Goal: Task Accomplishment & Management: Manage account settings

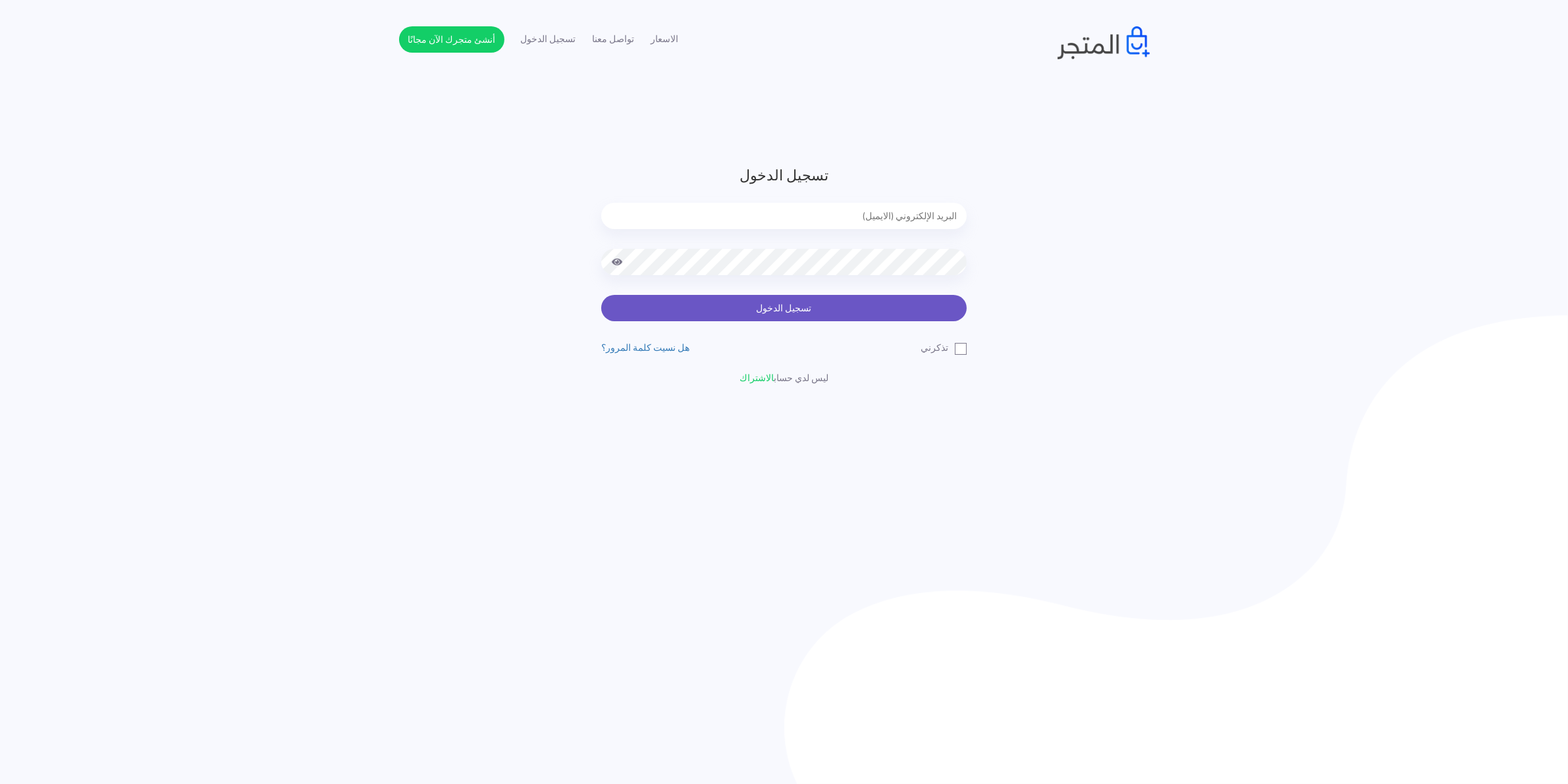
type input "xp.switch99@gmail.com"
click at [797, 301] on button "تسجيل الدخول" at bounding box center [784, 309] width 366 height 26
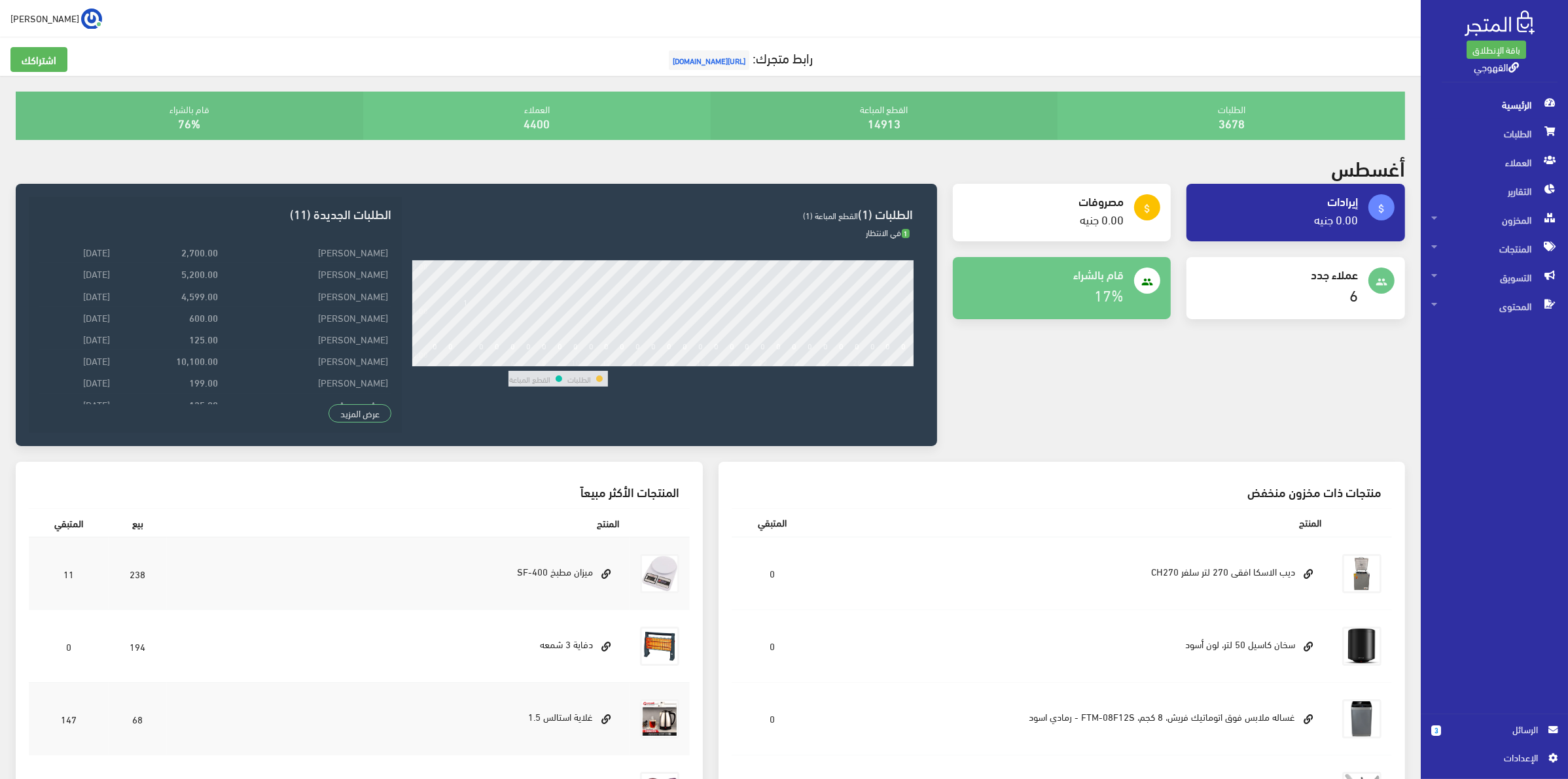
click at [1479, 728] on span "الرسائل" at bounding box center [1494, 730] width 86 height 14
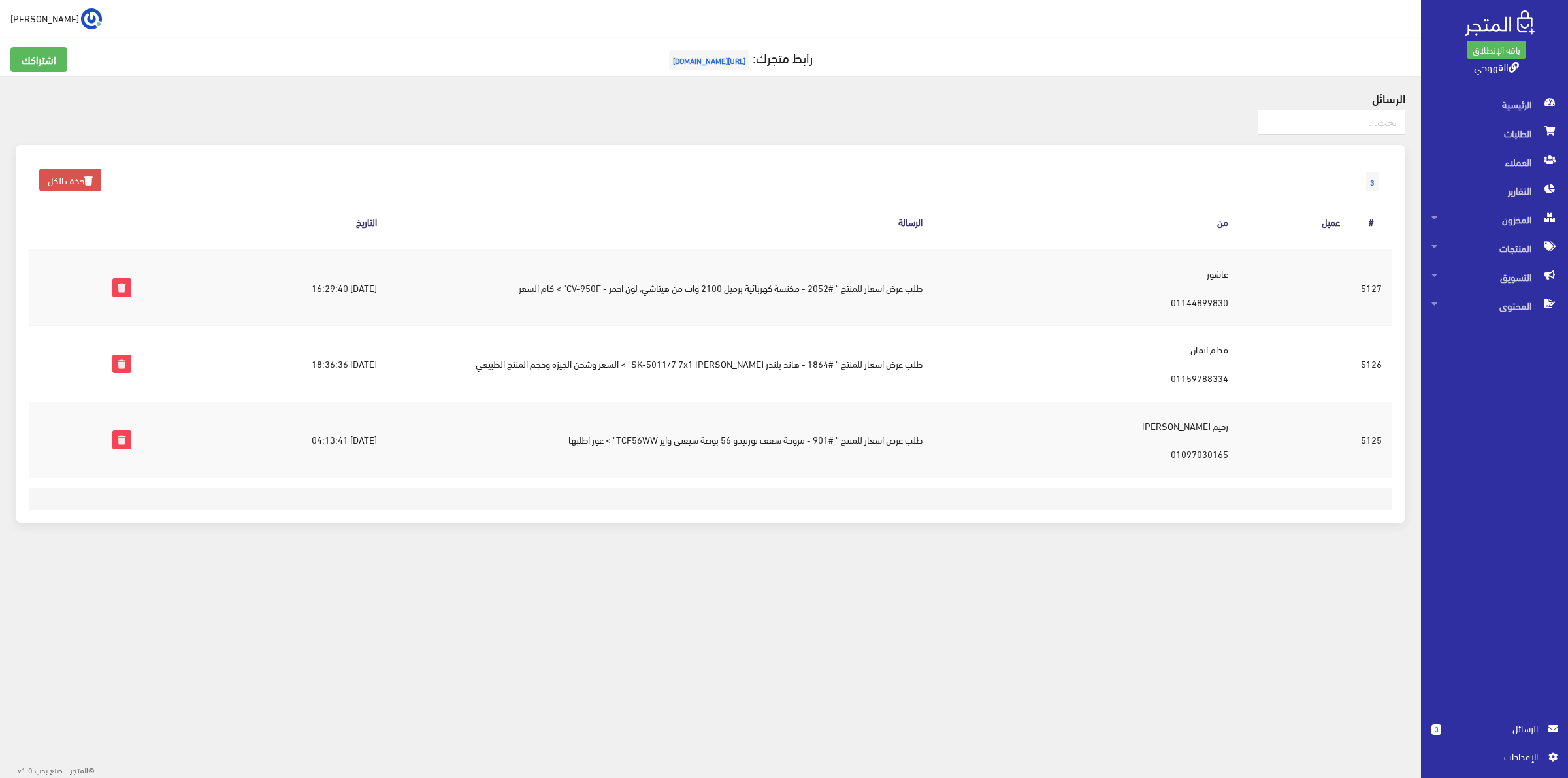
click at [814, 369] on td "طلب عرض اسعار للمنتج " #1864 - هاند بلندر سوكاني SK-5011/7 7x1" > السعر وشحن ال…" at bounding box center [660, 363] width 545 height 76
drag, startPoint x: 808, startPoint y: 631, endPoint x: 801, endPoint y: 615, distance: 17.5
click at [807, 629] on body "باقة الإنطلاق القهوجي الرئيسية 3 " at bounding box center [784, 389] width 1568 height 778
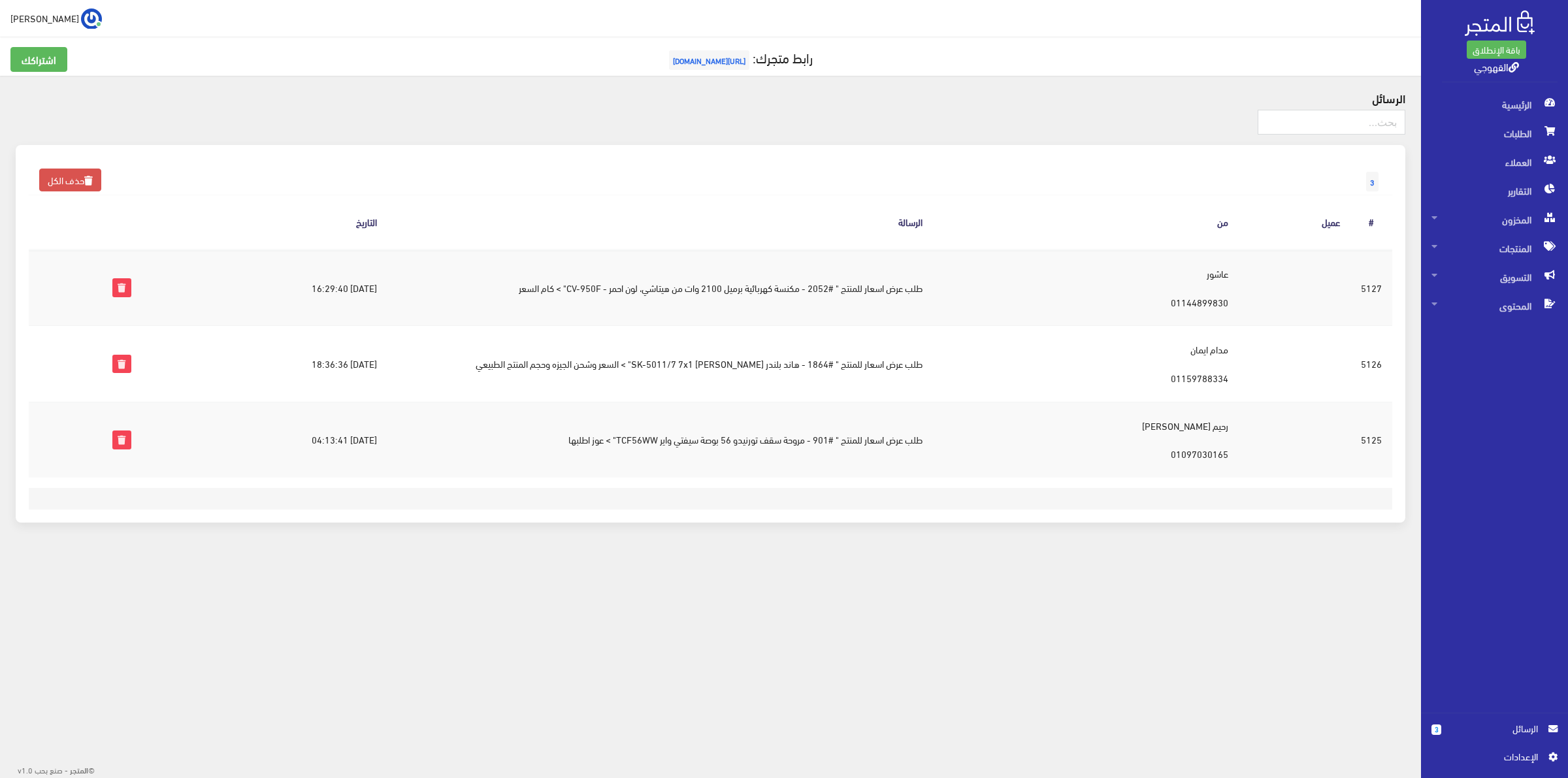
click at [863, 436] on td "طلب عرض اسعار للمنتج " #901 - مروحة سقف تورنيدو 56 بوصة سيفتي واير TCF56WW" > ع…" at bounding box center [660, 440] width 545 height 76
click at [812, 547] on div "الرسائل 3 حذف الكل من" at bounding box center [710, 315] width 1421 height 478
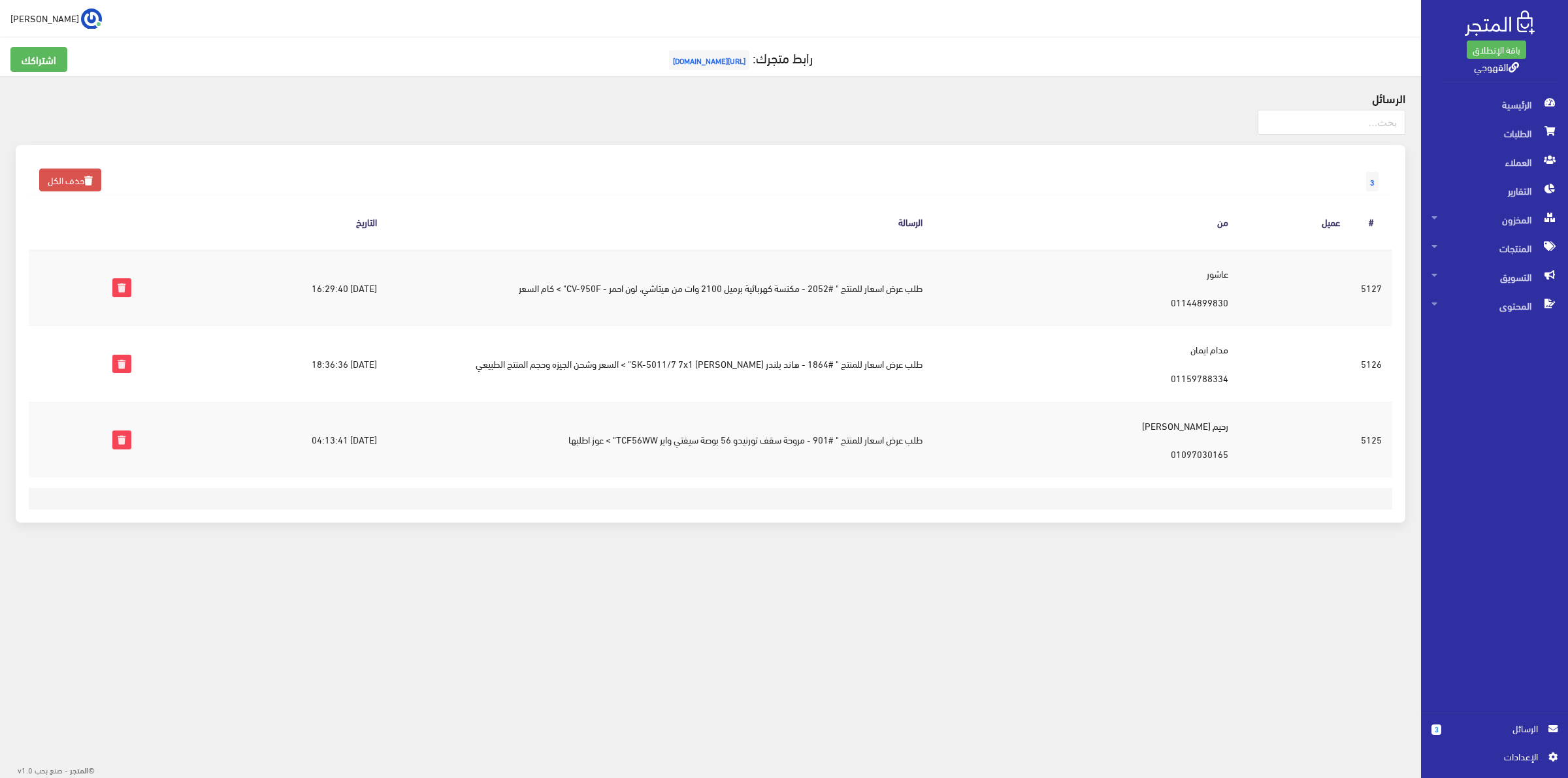
click at [722, 438] on td "طلب عرض اسعار للمنتج " #901 - مروحة سقف تورنيدو 56 بوصة سيفتي واير TCF56WW" > ع…" at bounding box center [660, 440] width 545 height 76
click at [715, 479] on div "3 حذف الكل الرسالة # عميل من الرسالة التاريخ #5127 2025-08-26 16:29:40" at bounding box center [710, 334] width 1389 height 378
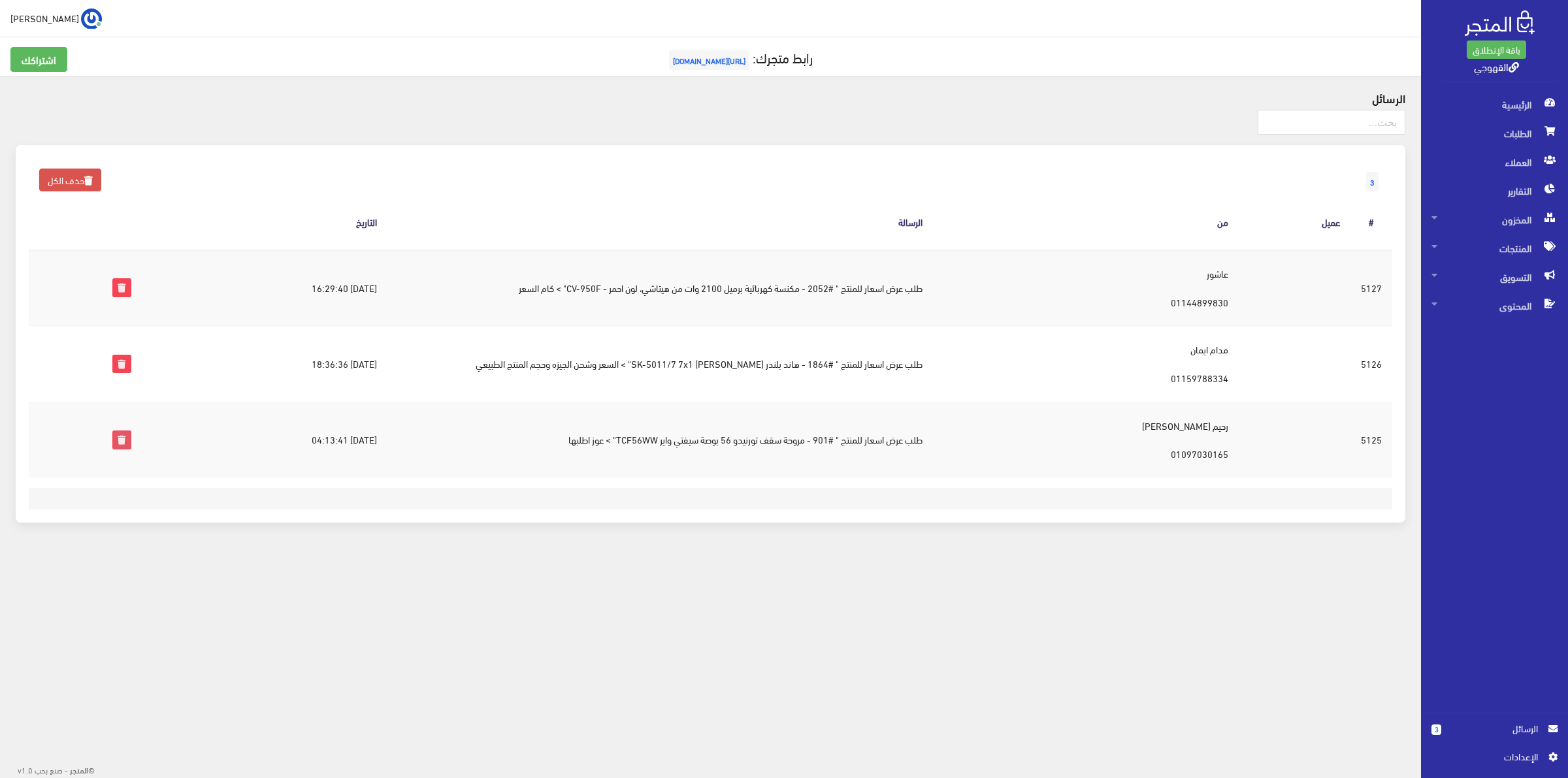
click at [118, 436] on icon at bounding box center [122, 440] width 17 height 17
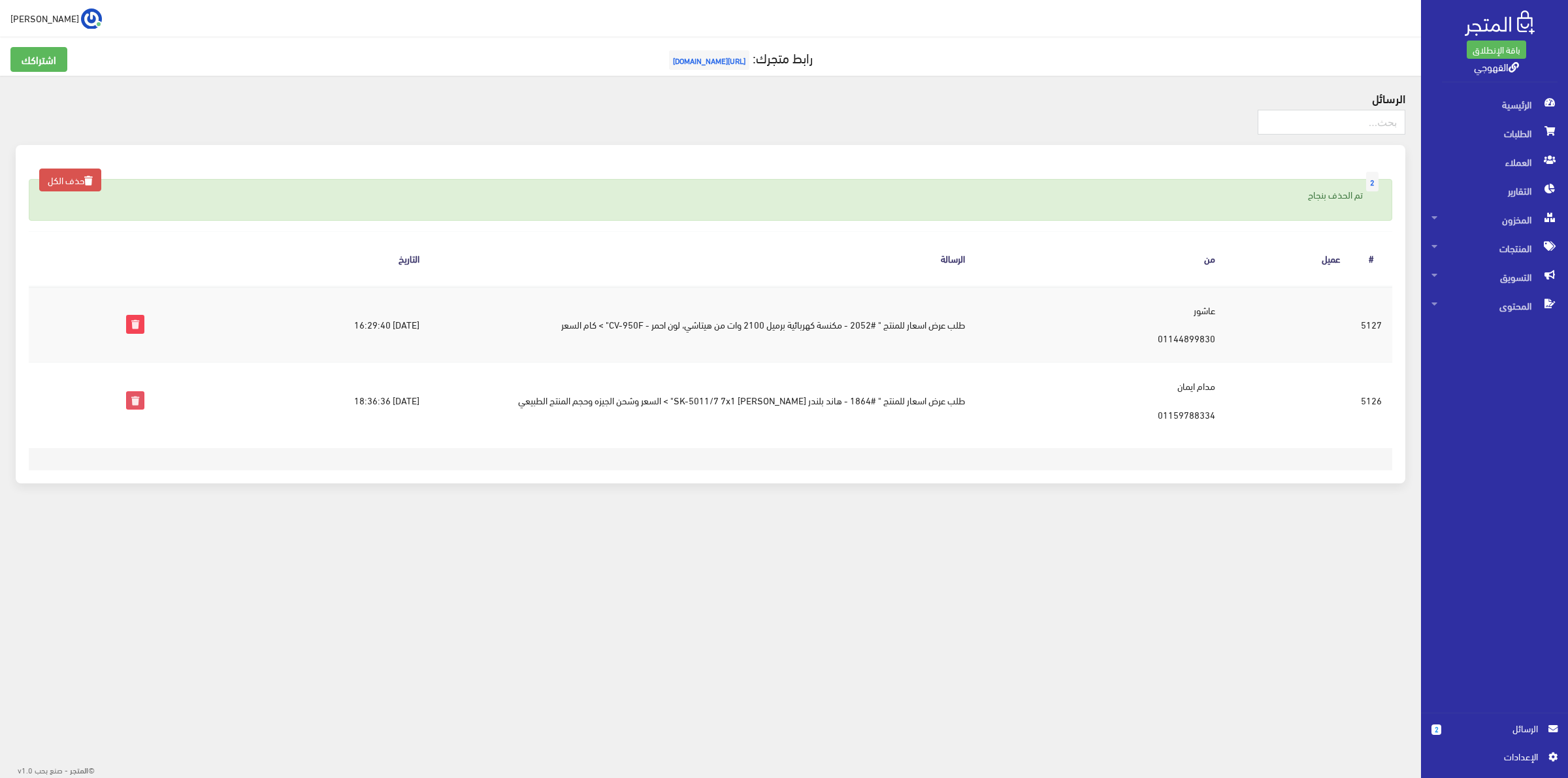
click at [127, 399] on icon at bounding box center [135, 401] width 17 height 17
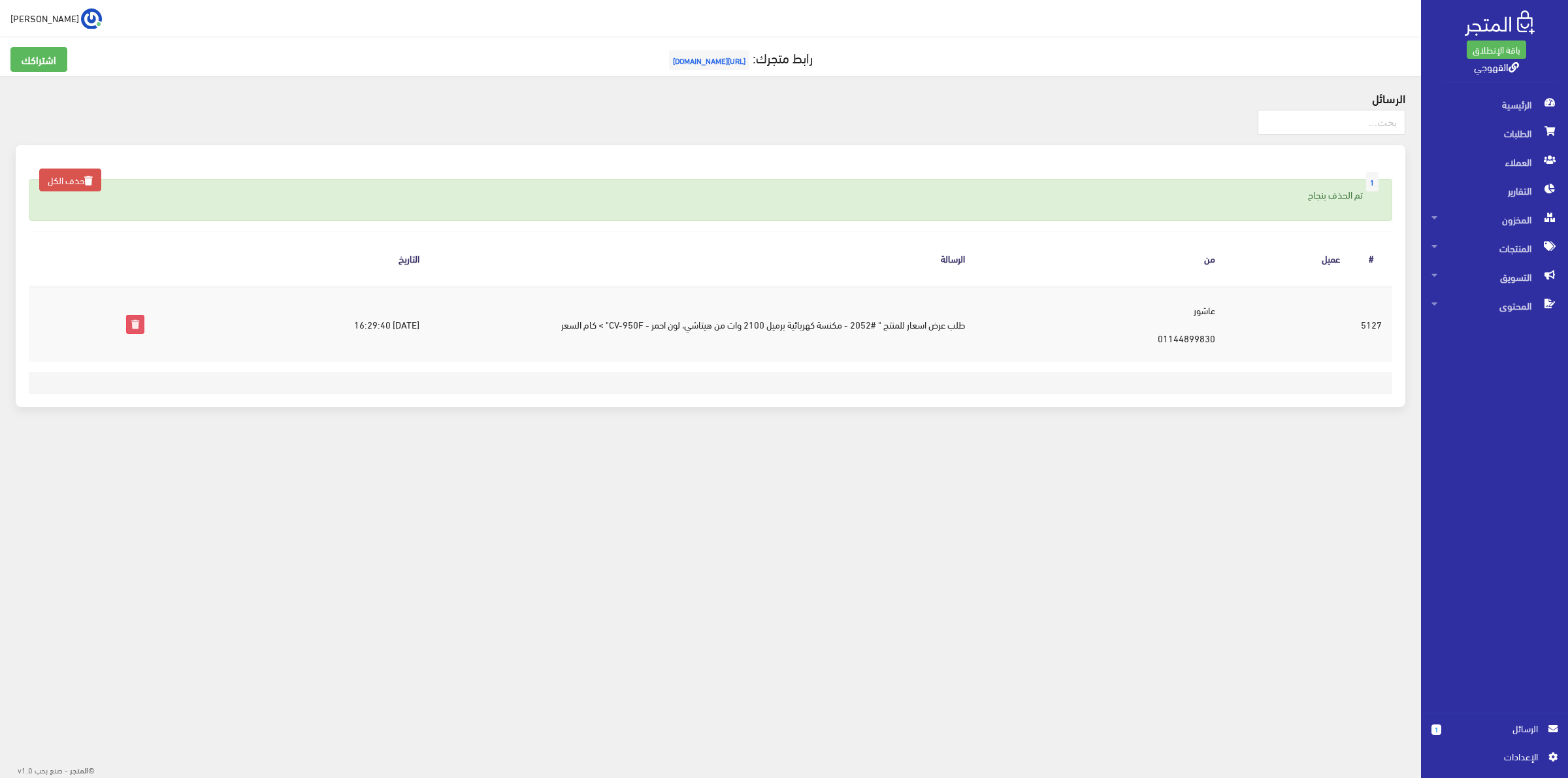
click at [127, 331] on icon at bounding box center [135, 324] width 17 height 17
click at [759, 325] on td "طلب عرض اسعار للمنتج " #2052 - مكنسة كهربائية برميل 2100 وات من هيتاشي، لون احم…" at bounding box center [702, 324] width 545 height 76
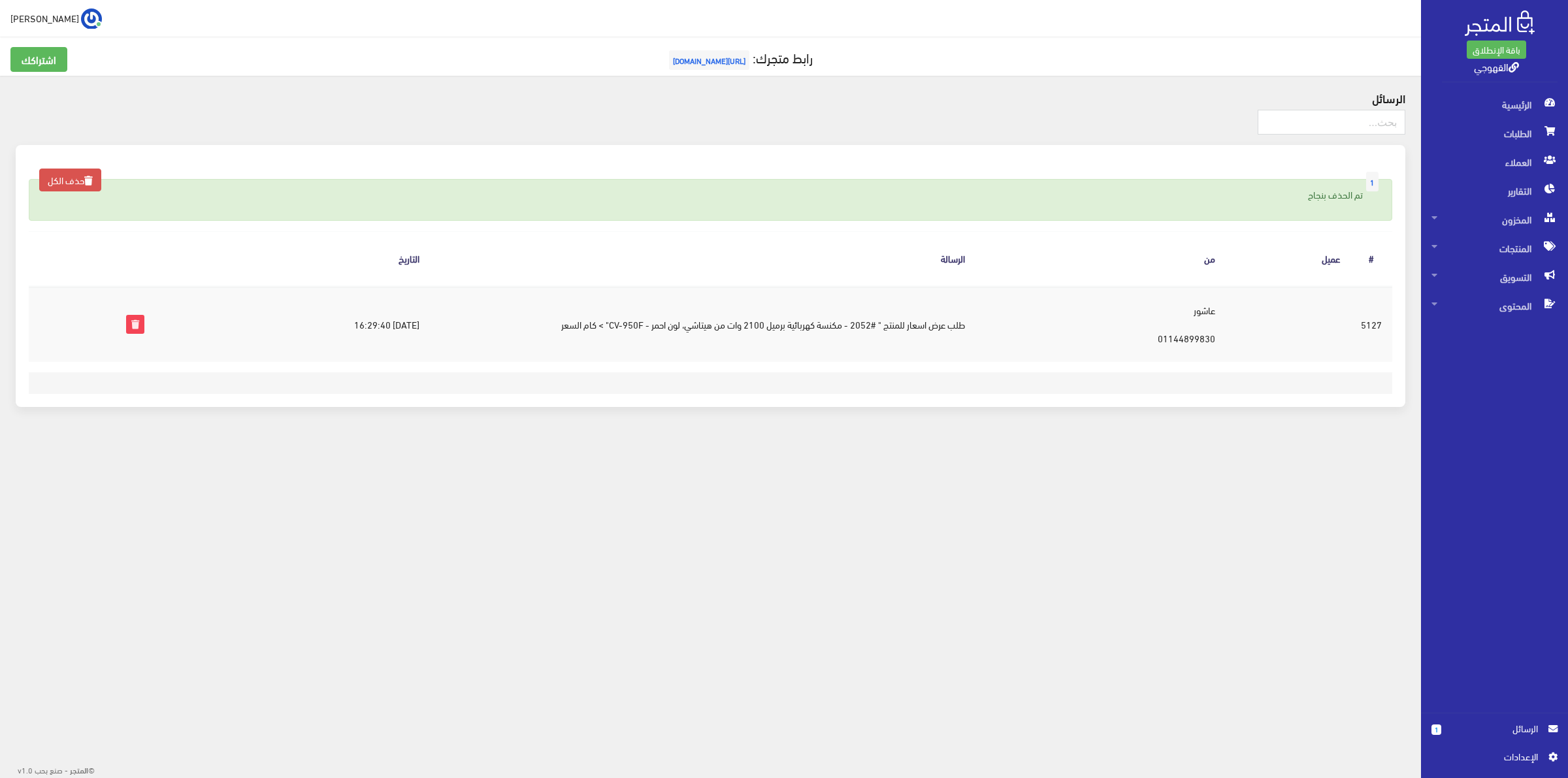
click at [740, 413] on div "1 حذف الكل تم الحذف بنجاح الرسالة # عميل من الرسالة التاريخ #5127 2025-08-26 16…" at bounding box center [710, 284] width 1405 height 278
click at [719, 393] on footer at bounding box center [710, 383] width 1363 height 22
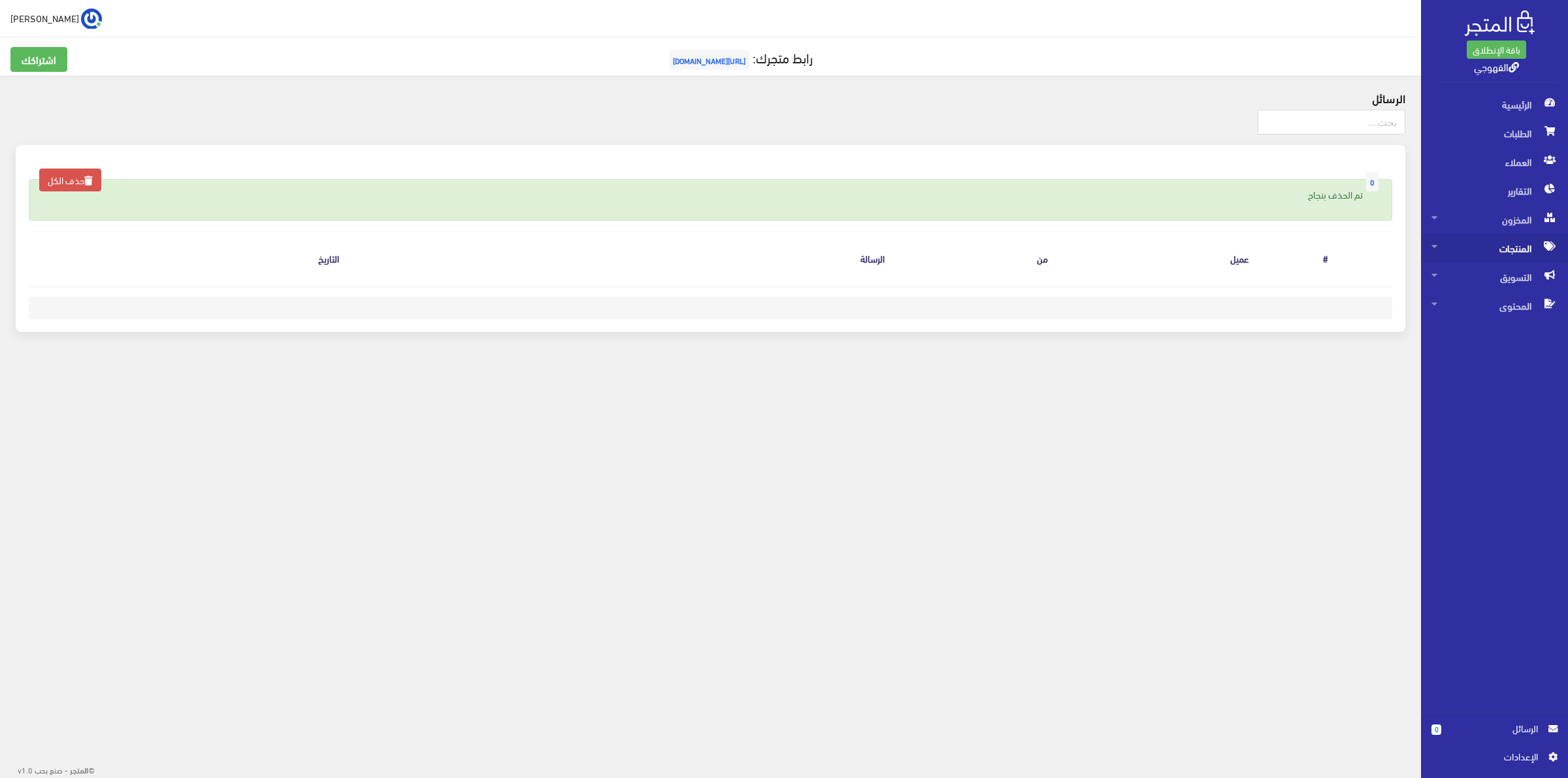
click at [1471, 250] on span "المنتجات" at bounding box center [1494, 248] width 126 height 29
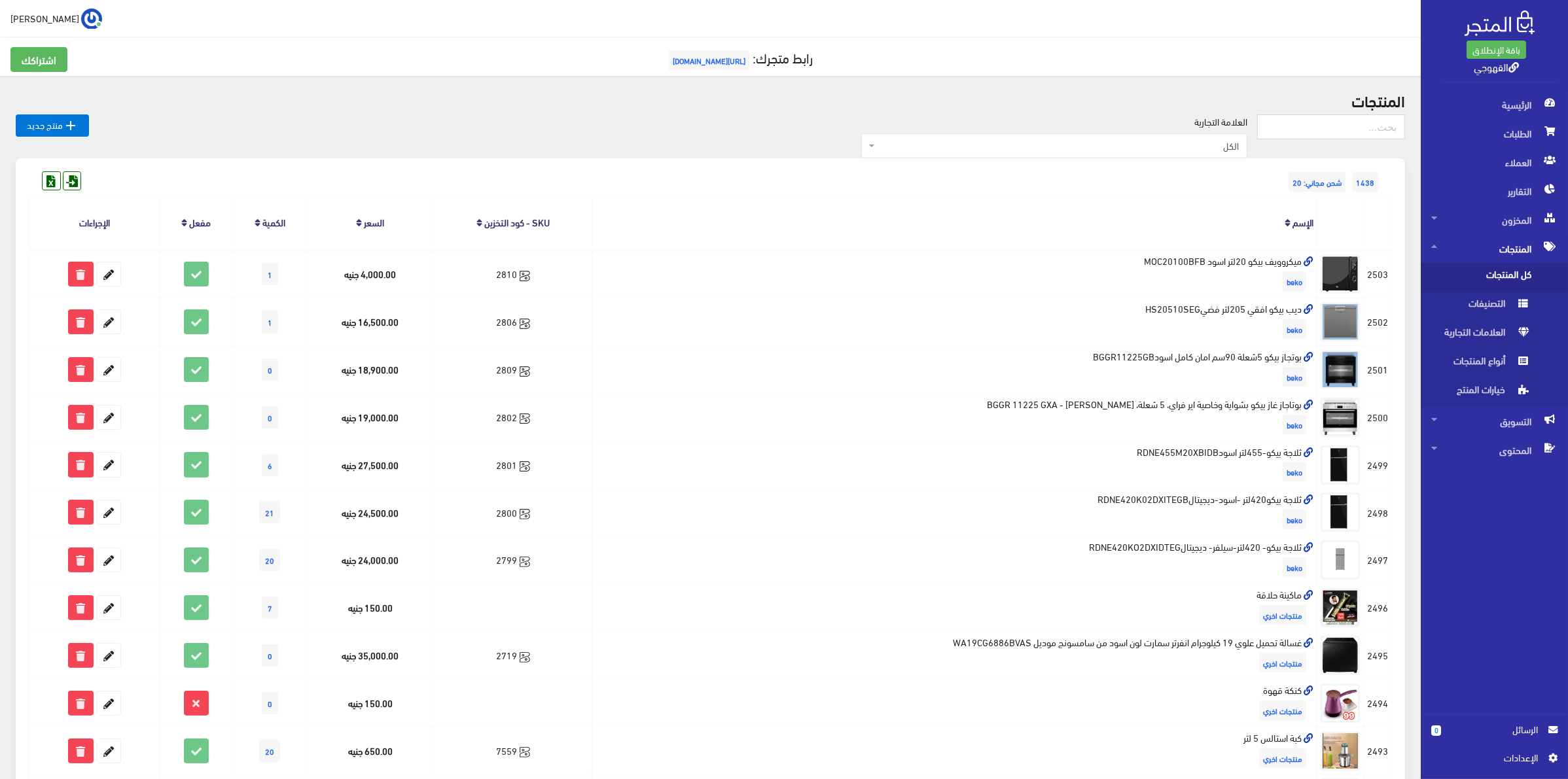
scroll to position [588, 0]
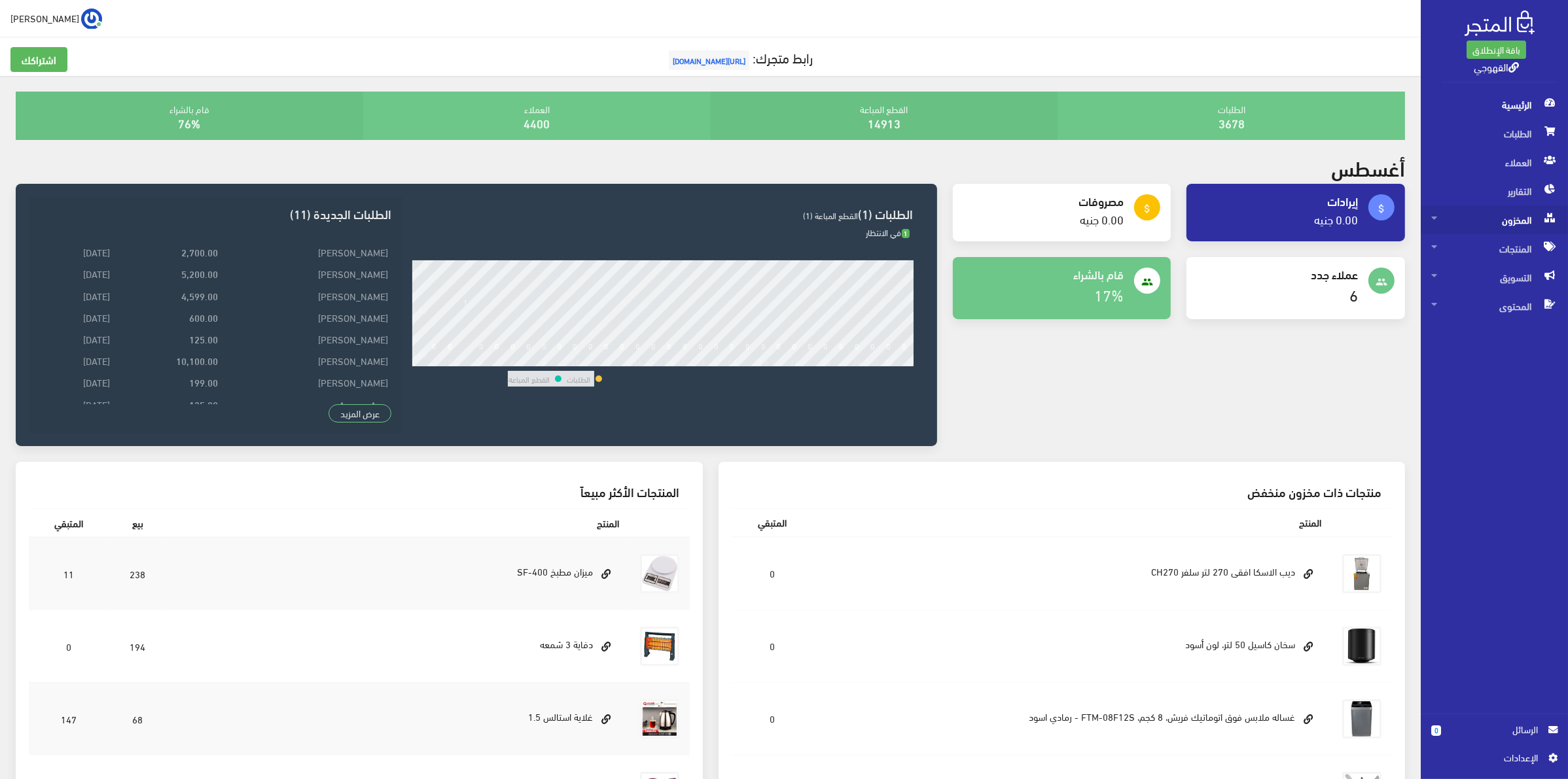
click at [1440, 220] on span "المخزون" at bounding box center [1494, 220] width 126 height 29
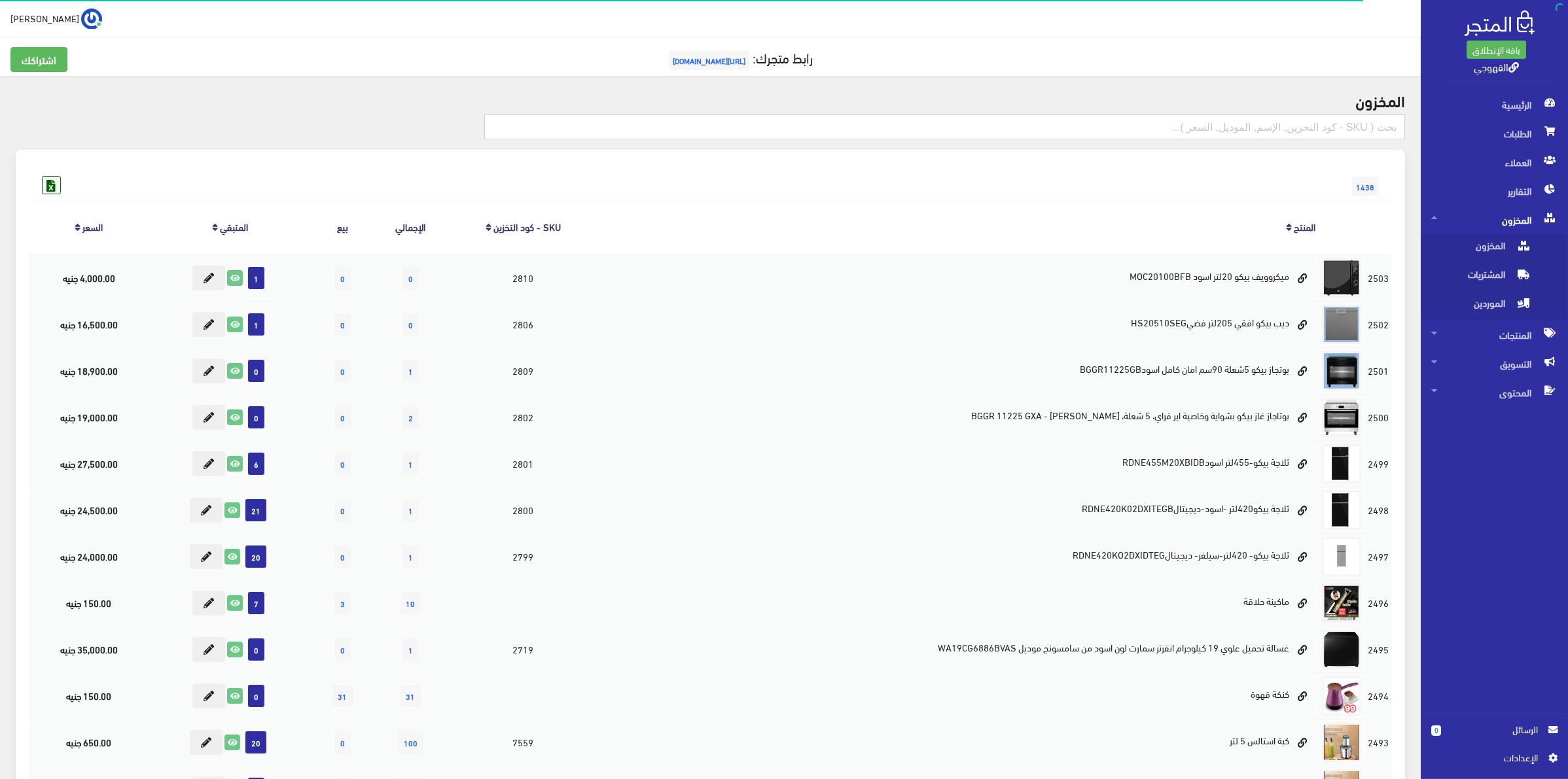
click at [1275, 133] on input "text" at bounding box center [944, 127] width 921 height 25
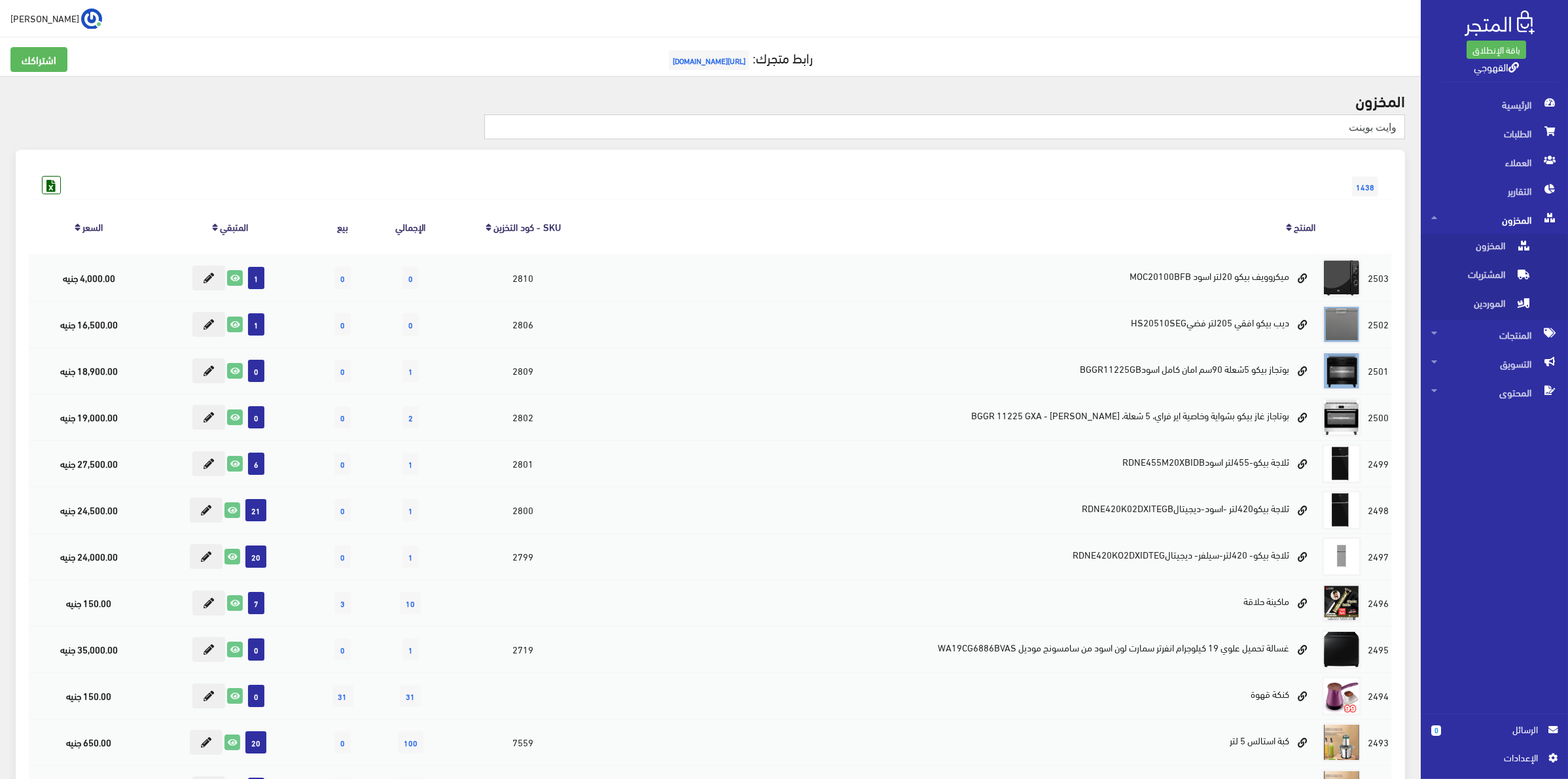
type input "وايت بوينت"
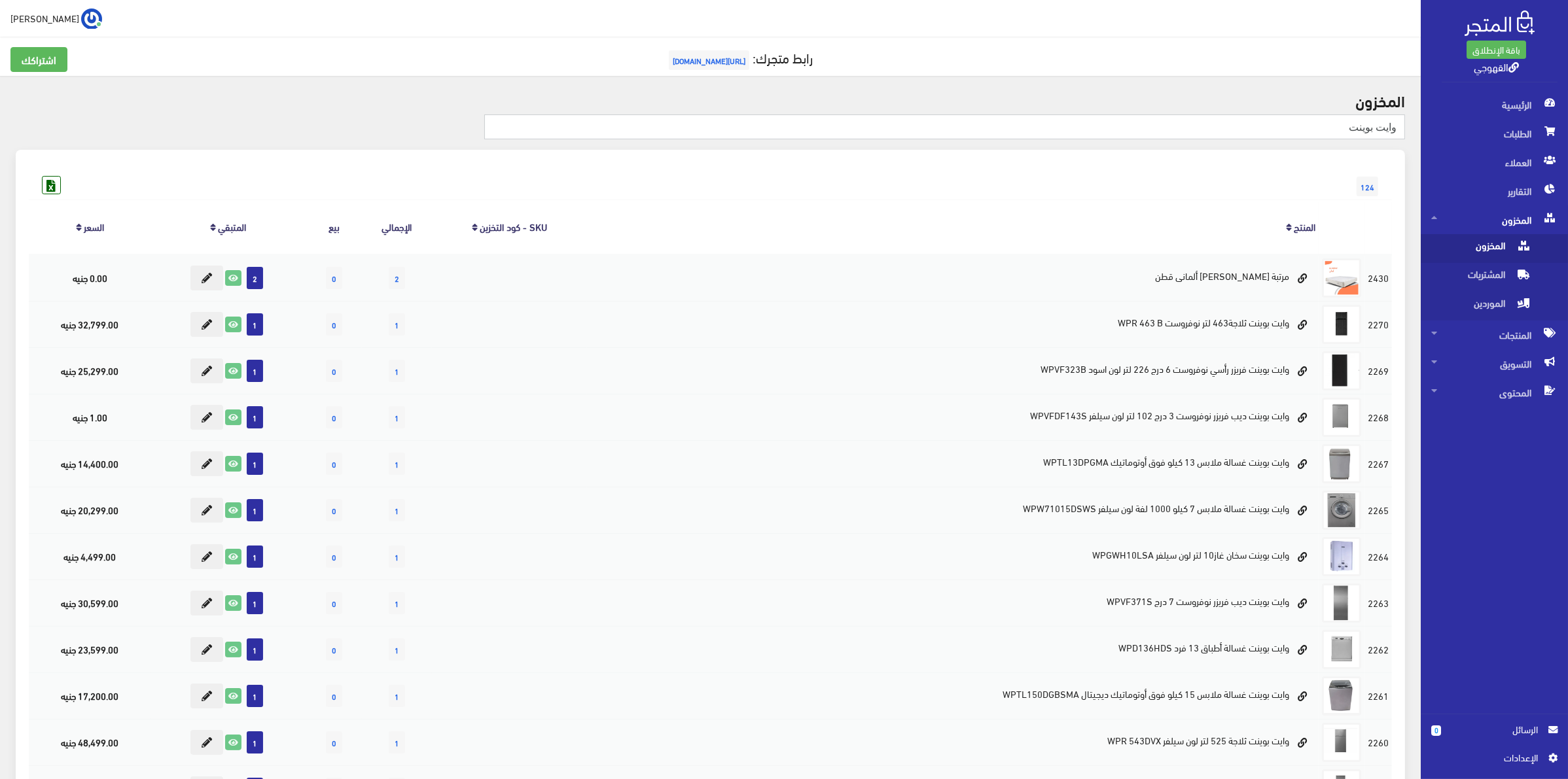
click at [1396, 128] on input "وايت بوينت" at bounding box center [944, 127] width 921 height 25
type input "مبرد وايت بوينت"
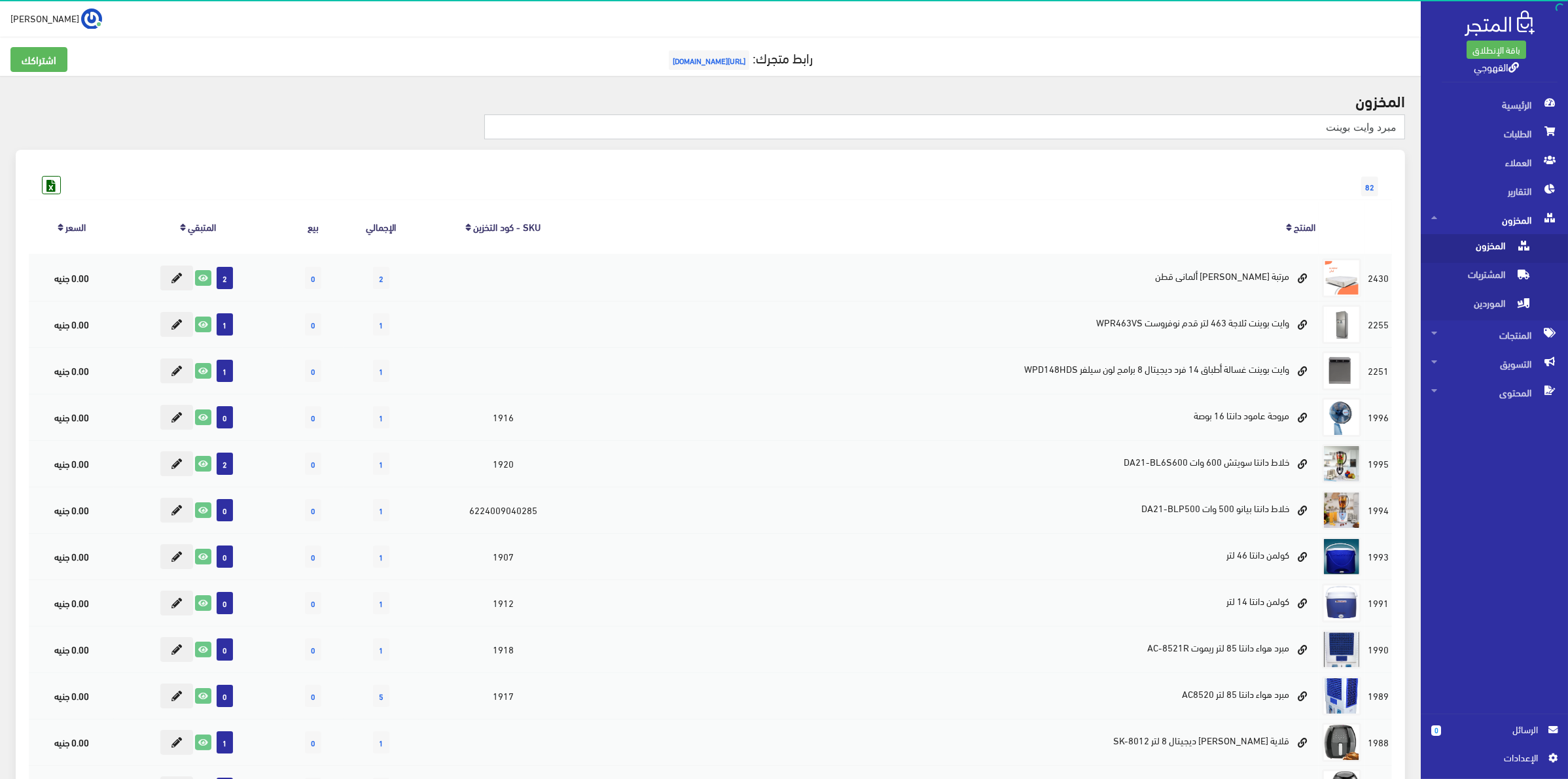
click at [1298, 136] on input "مبرد وايت بوينت" at bounding box center [944, 127] width 921 height 25
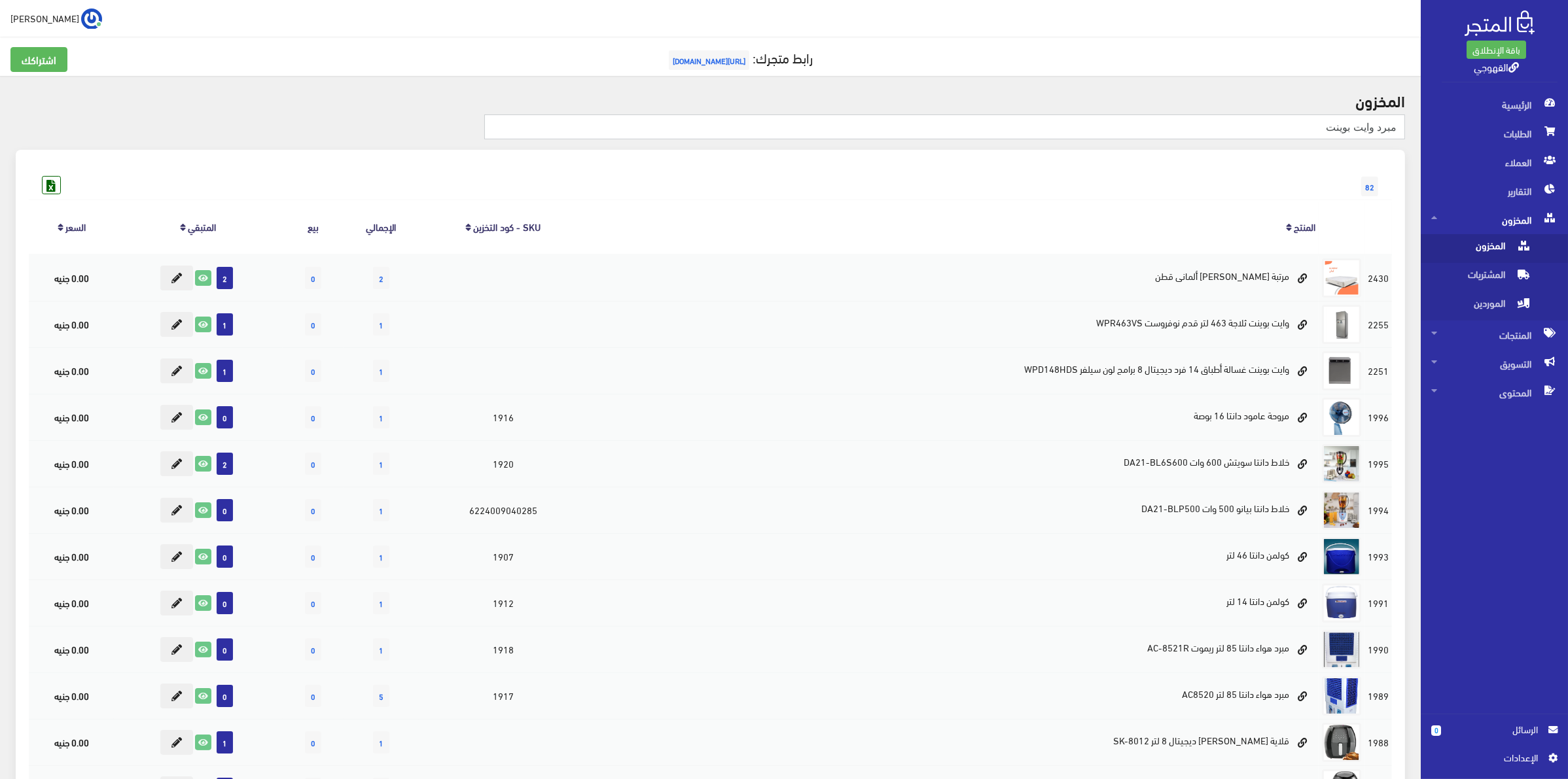
click at [1298, 136] on input "مبرد وايت بوينت" at bounding box center [944, 127] width 921 height 25
click at [1375, 126] on input "مبرد وايت بوينت" at bounding box center [944, 127] width 921 height 25
click at [1378, 133] on input "مبرد وايت بوينت" at bounding box center [944, 127] width 921 height 25
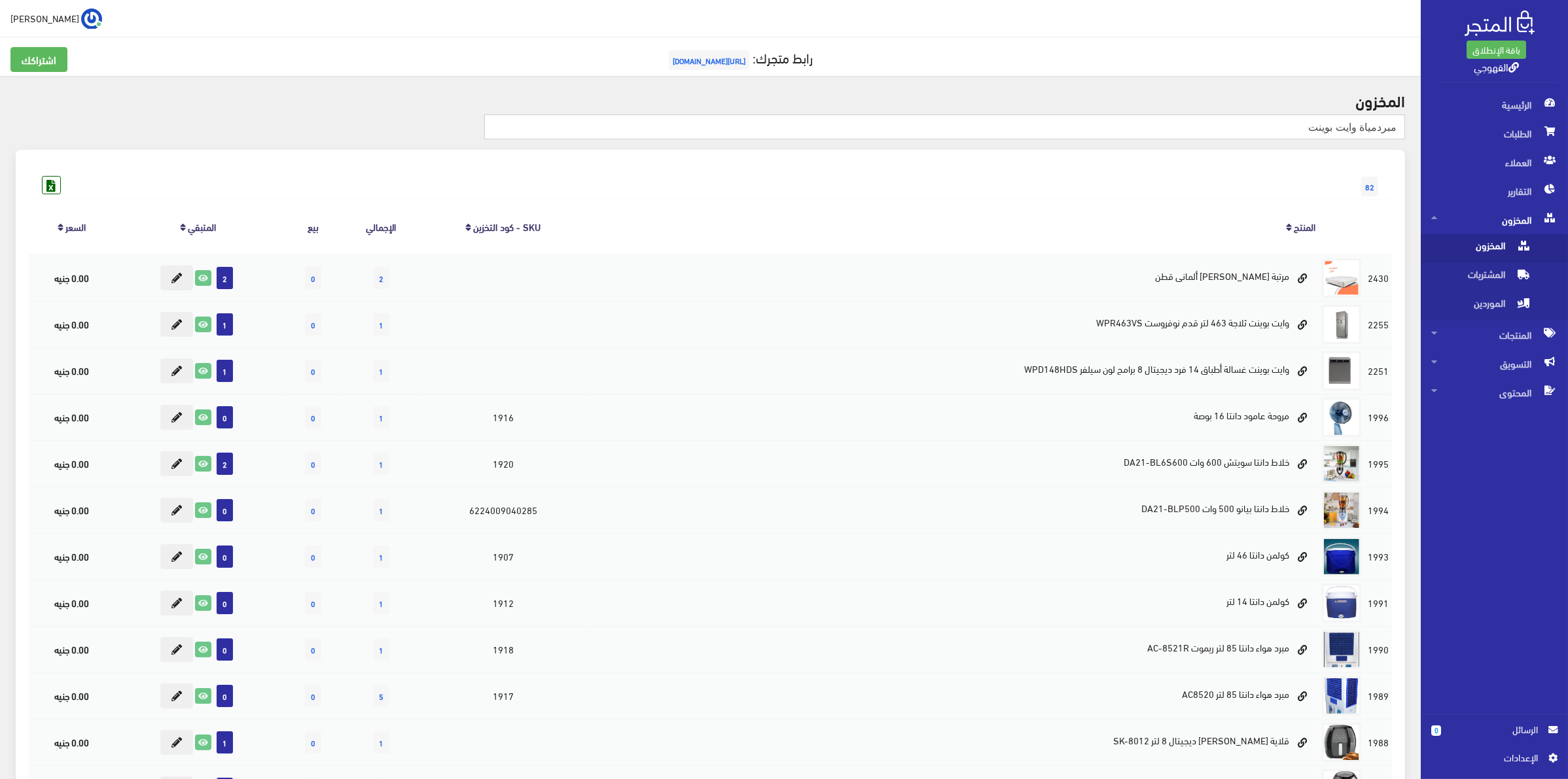
type input "مبردمياة وايت بوينت"
drag, startPoint x: 1299, startPoint y: 128, endPoint x: 1356, endPoint y: 131, distance: 57.1
click at [1356, 131] on input "مبردمياة وايت بوينت" at bounding box center [944, 127] width 921 height 25
type input "مبردمياة العبد"
click at [1299, 132] on input "مبردمياة العبد" at bounding box center [944, 127] width 921 height 25
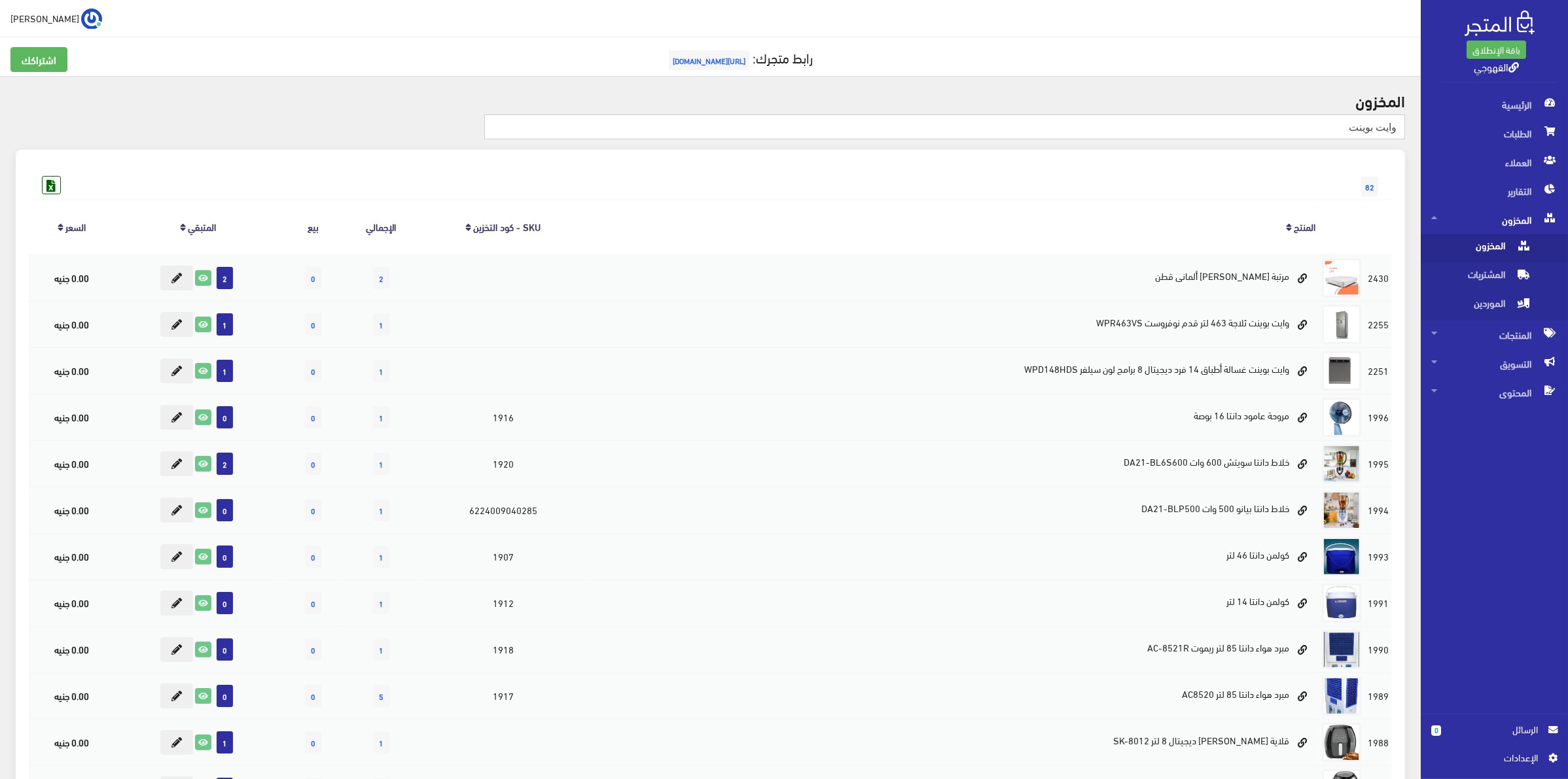
type input "وايت بوينت"
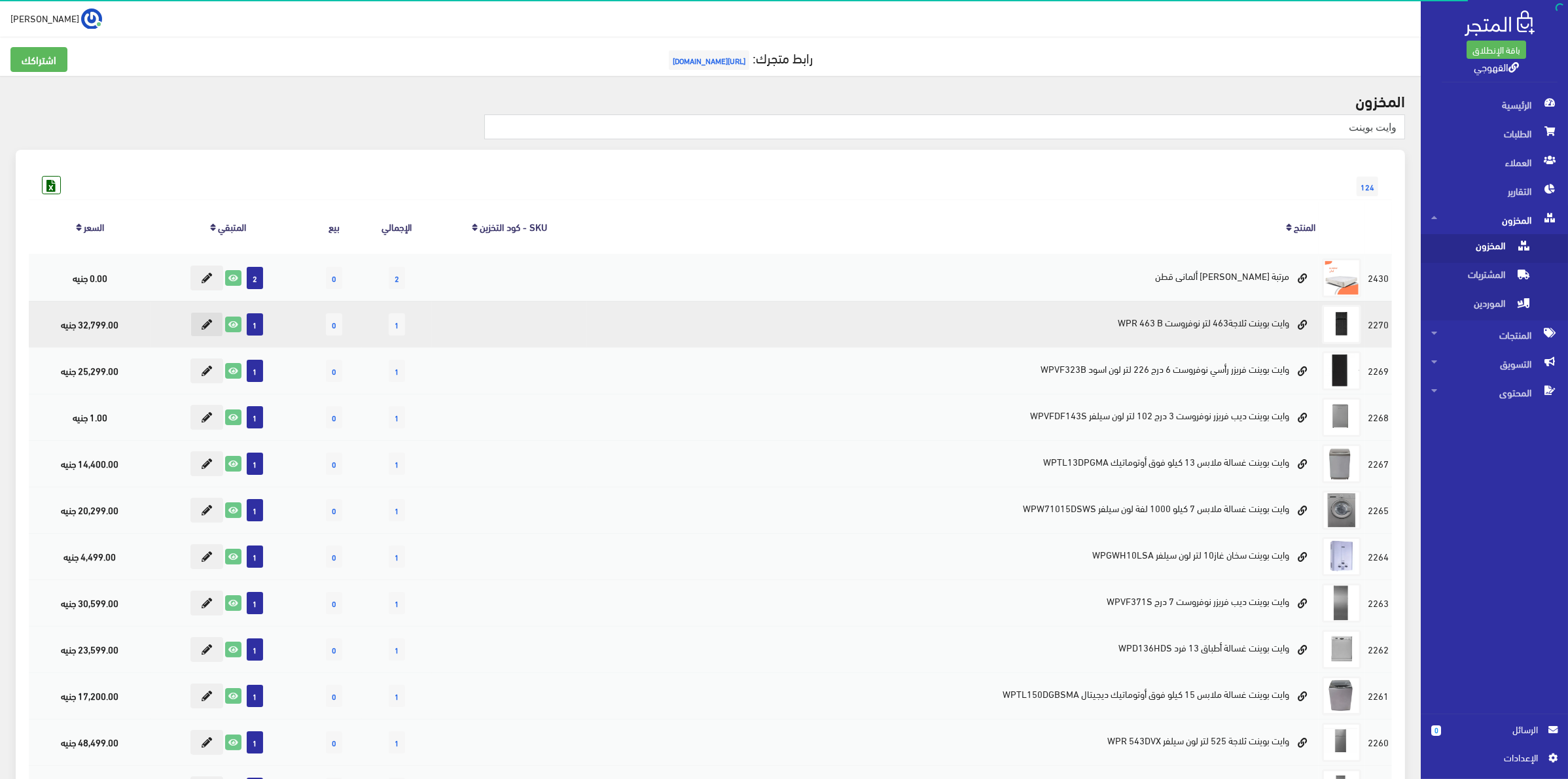
click at [199, 321] on button at bounding box center [207, 324] width 33 height 25
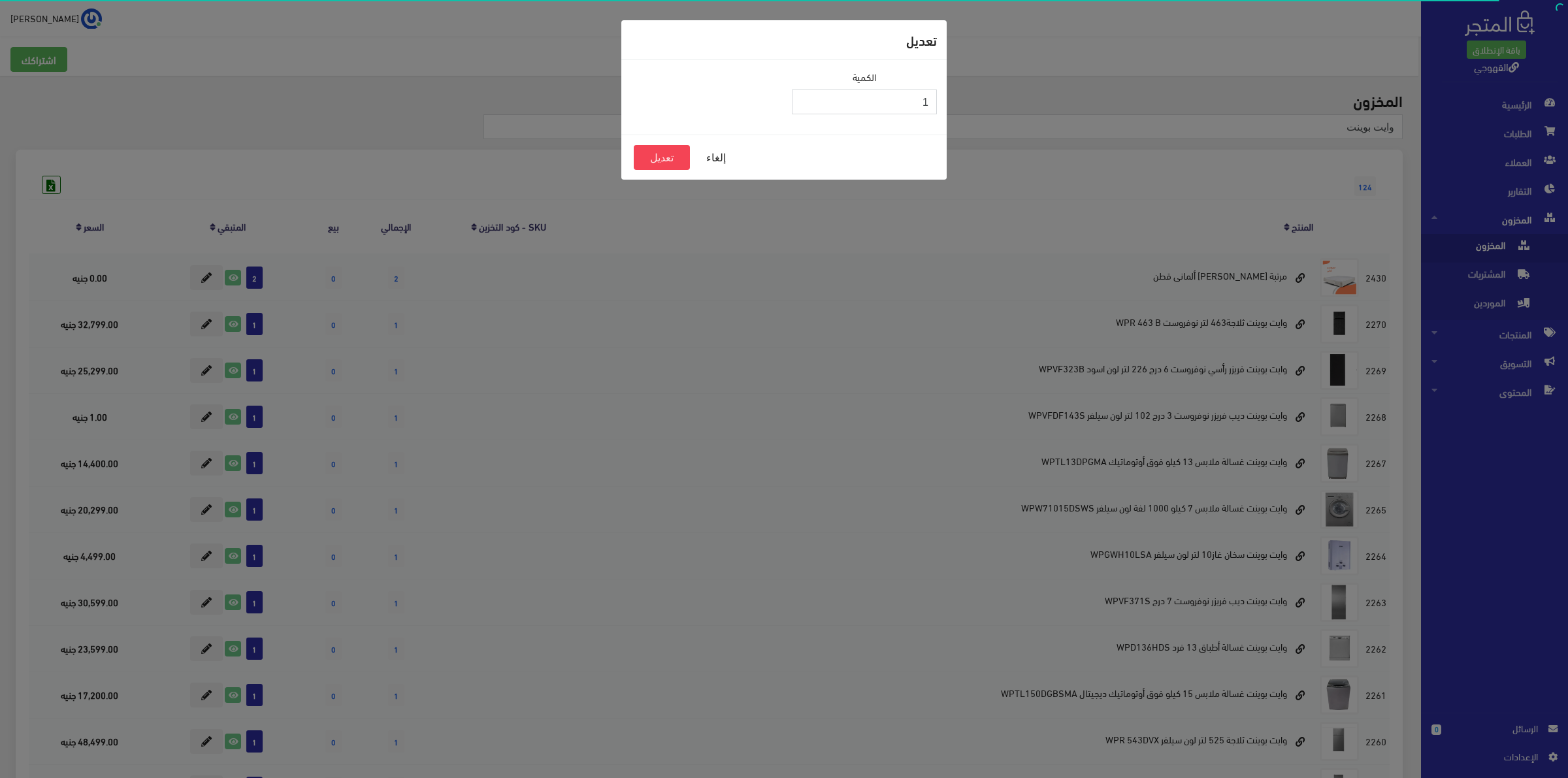
click at [874, 106] on input "1" at bounding box center [864, 102] width 145 height 25
click at [889, 110] on input "1" at bounding box center [864, 102] width 145 height 25
click at [898, 106] on input "1" at bounding box center [864, 102] width 145 height 25
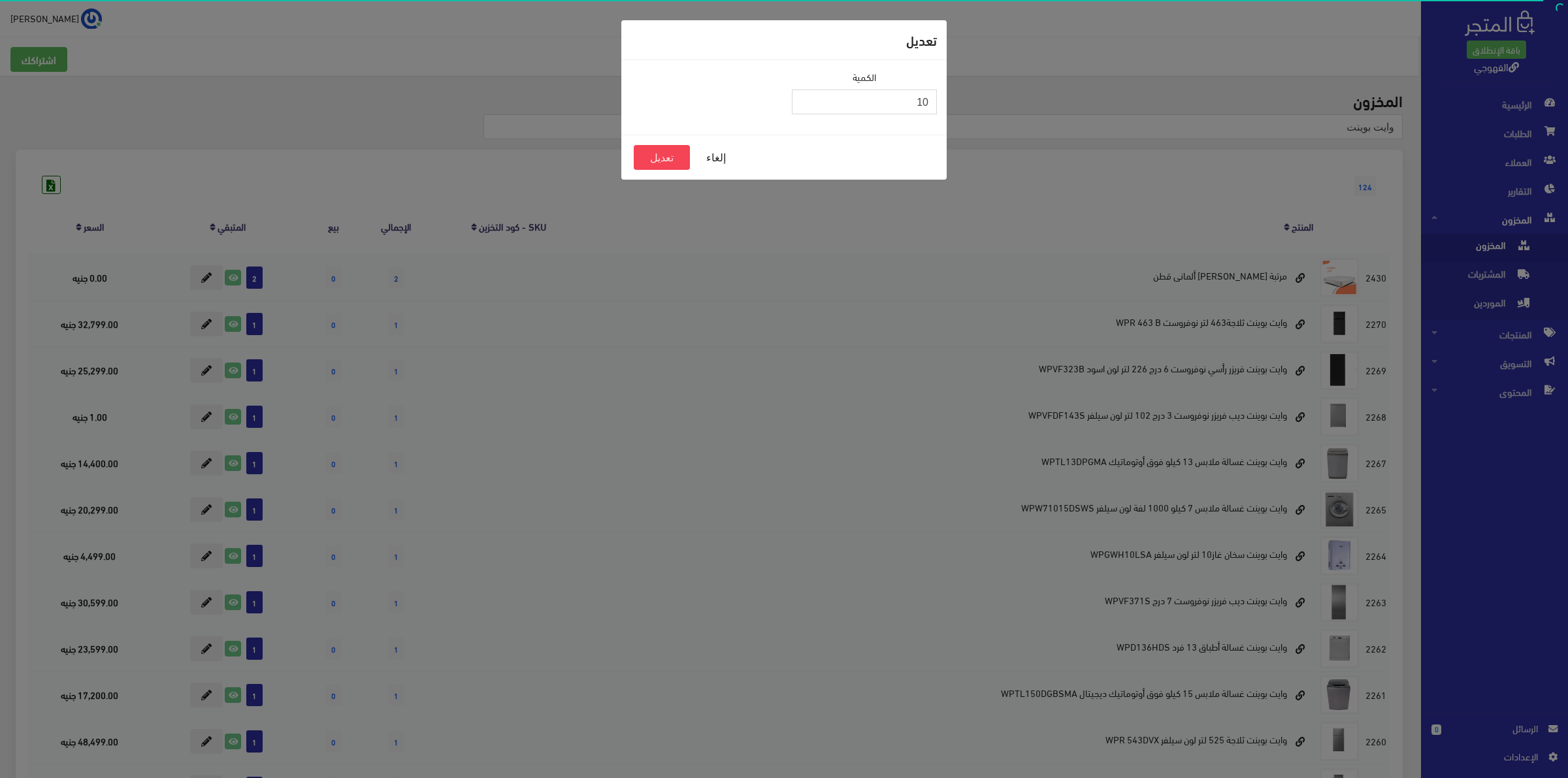
drag, startPoint x: 903, startPoint y: 104, endPoint x: 934, endPoint y: 104, distance: 31.0
click at [934, 104] on input "10" at bounding box center [864, 102] width 145 height 25
type input "0"
click at [663, 158] on button "تعديل" at bounding box center [662, 158] width 56 height 25
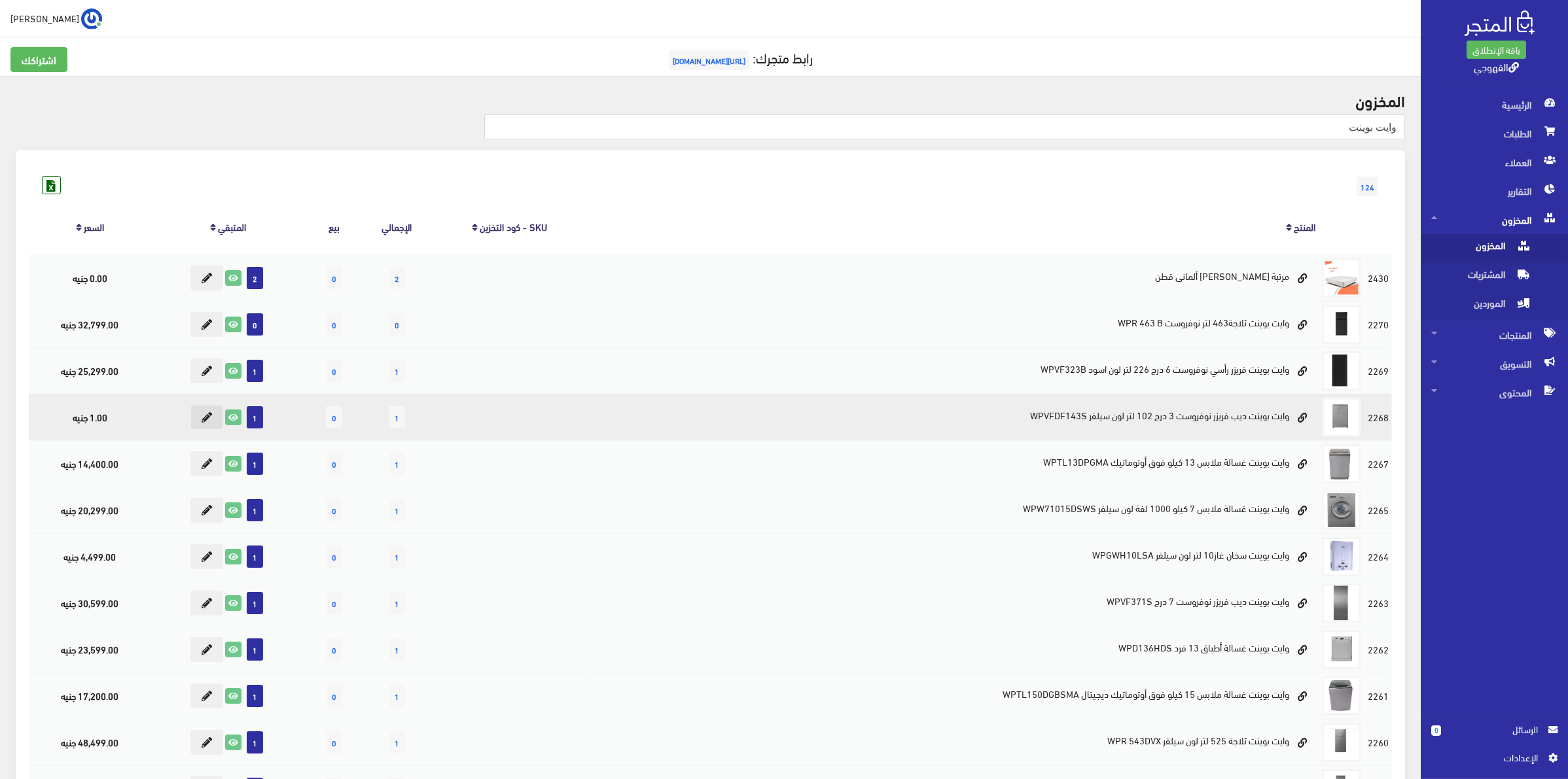
click at [209, 417] on icon at bounding box center [207, 418] width 11 height 11
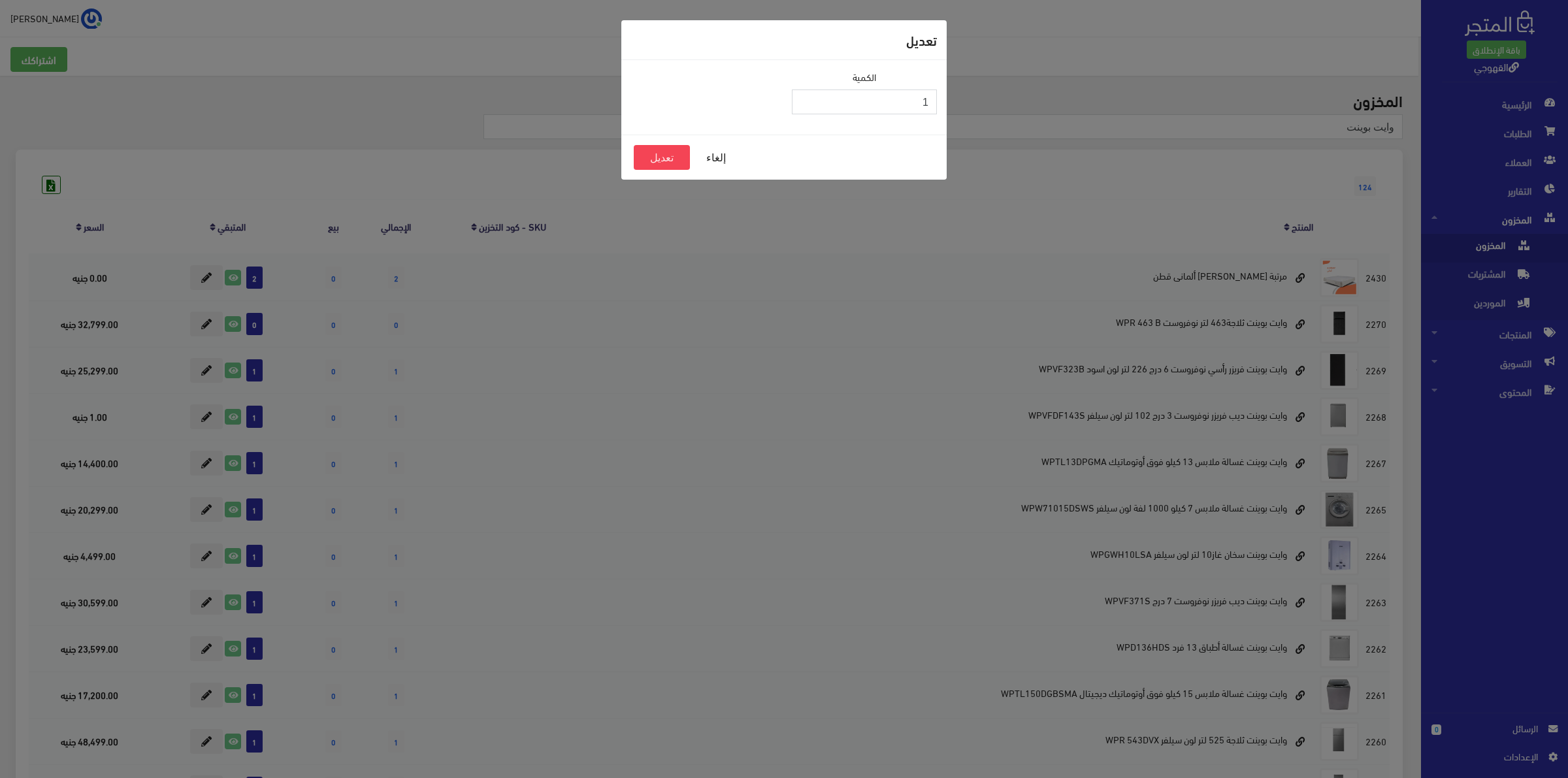
drag, startPoint x: 861, startPoint y: 100, endPoint x: 949, endPoint y: 99, distance: 88.0
click at [949, 99] on div "تعديل الكمية 1 إلغاء تعديل" at bounding box center [784, 389] width 1568 height 778
type input "0"
click at [664, 160] on button "تعديل" at bounding box center [662, 158] width 56 height 25
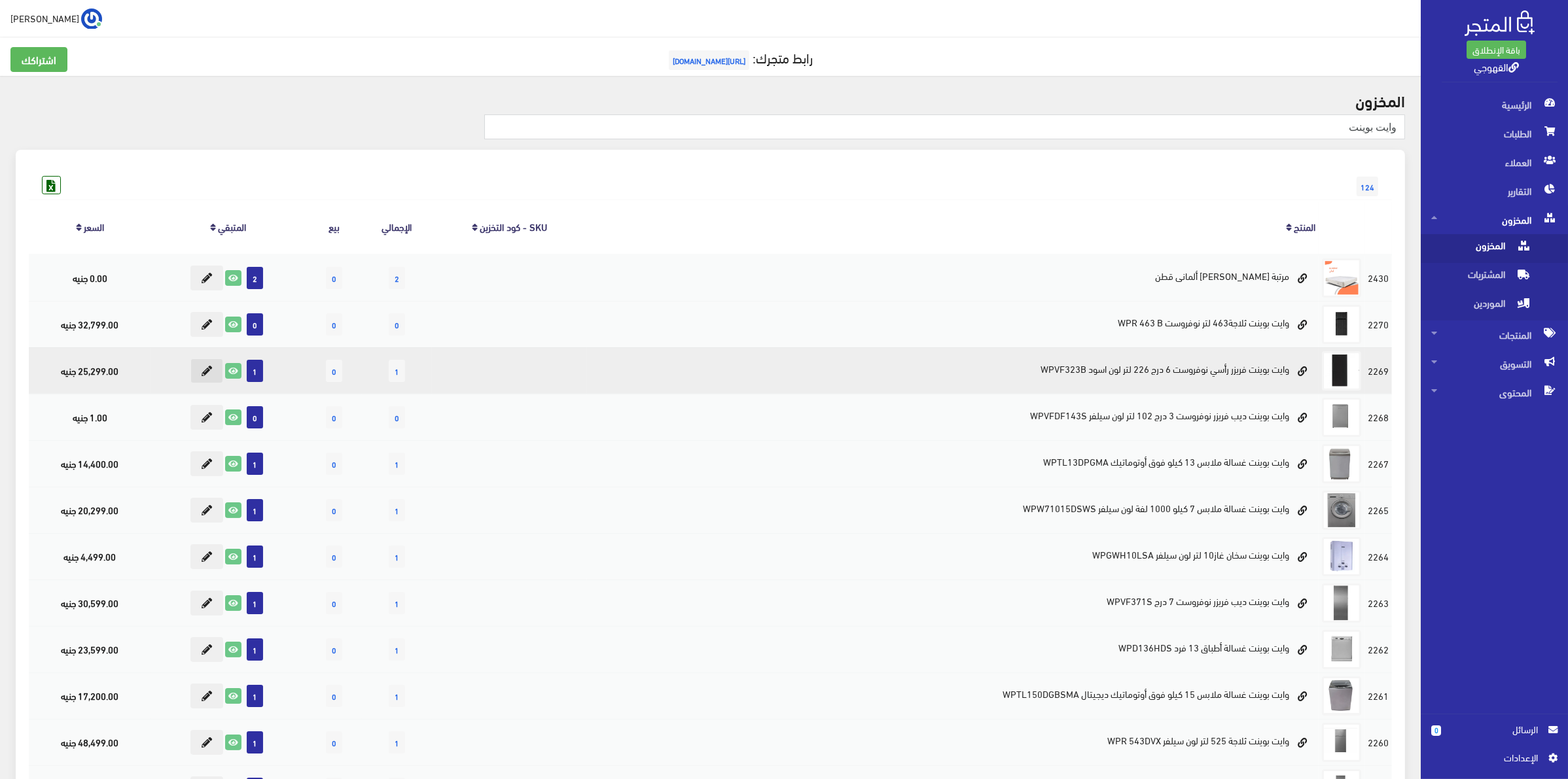
click at [203, 372] on icon at bounding box center [207, 371] width 11 height 11
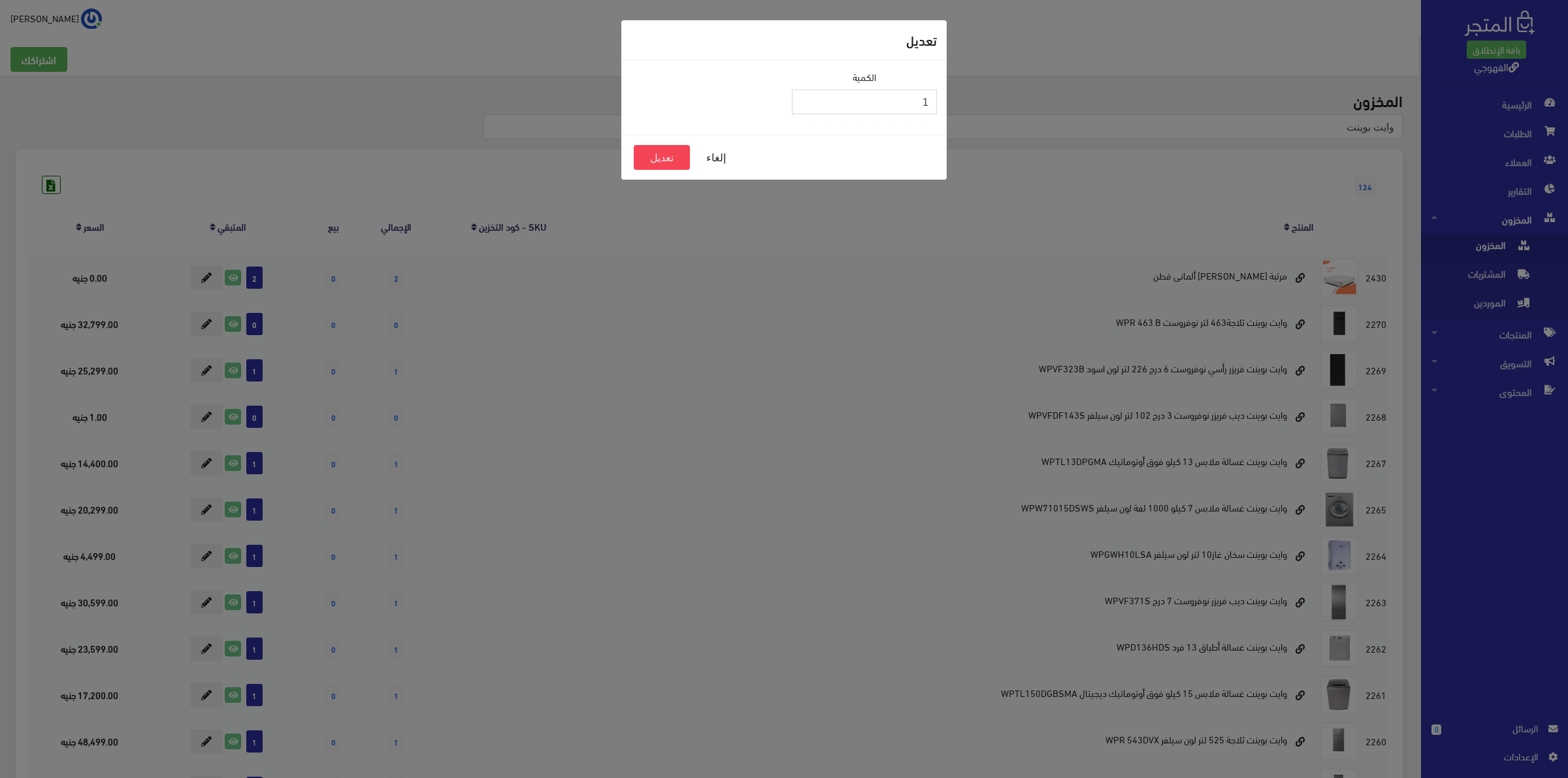
drag, startPoint x: 913, startPoint y: 97, endPoint x: 947, endPoint y: 99, distance: 34.1
click at [947, 99] on div "تعديل الكمية 1 إلغاء تعديل" at bounding box center [784, 389] width 1568 height 778
type input "0"
click at [655, 158] on button "تعديل" at bounding box center [662, 158] width 56 height 25
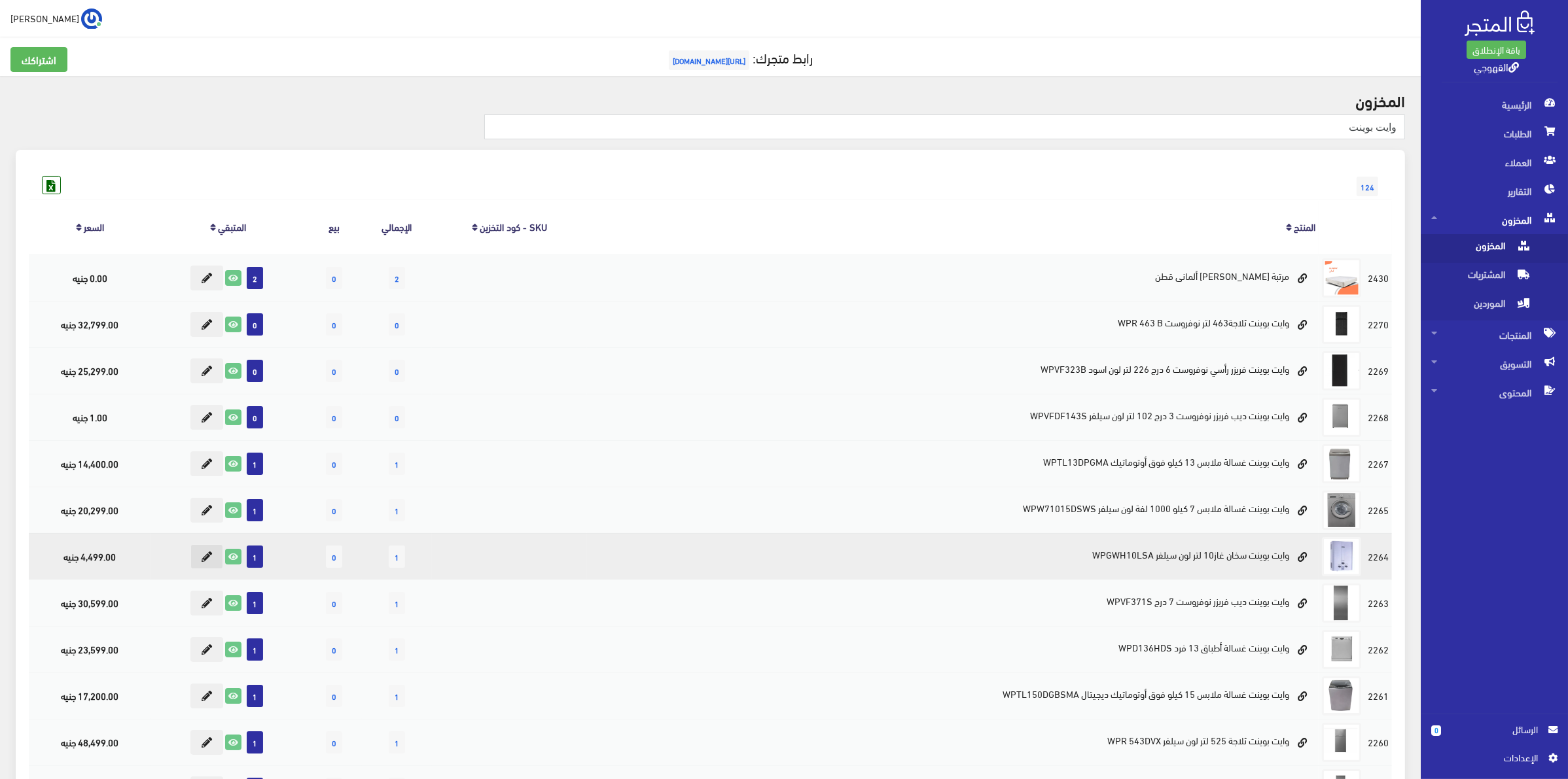
click at [201, 561] on icon at bounding box center [207, 557] width 11 height 11
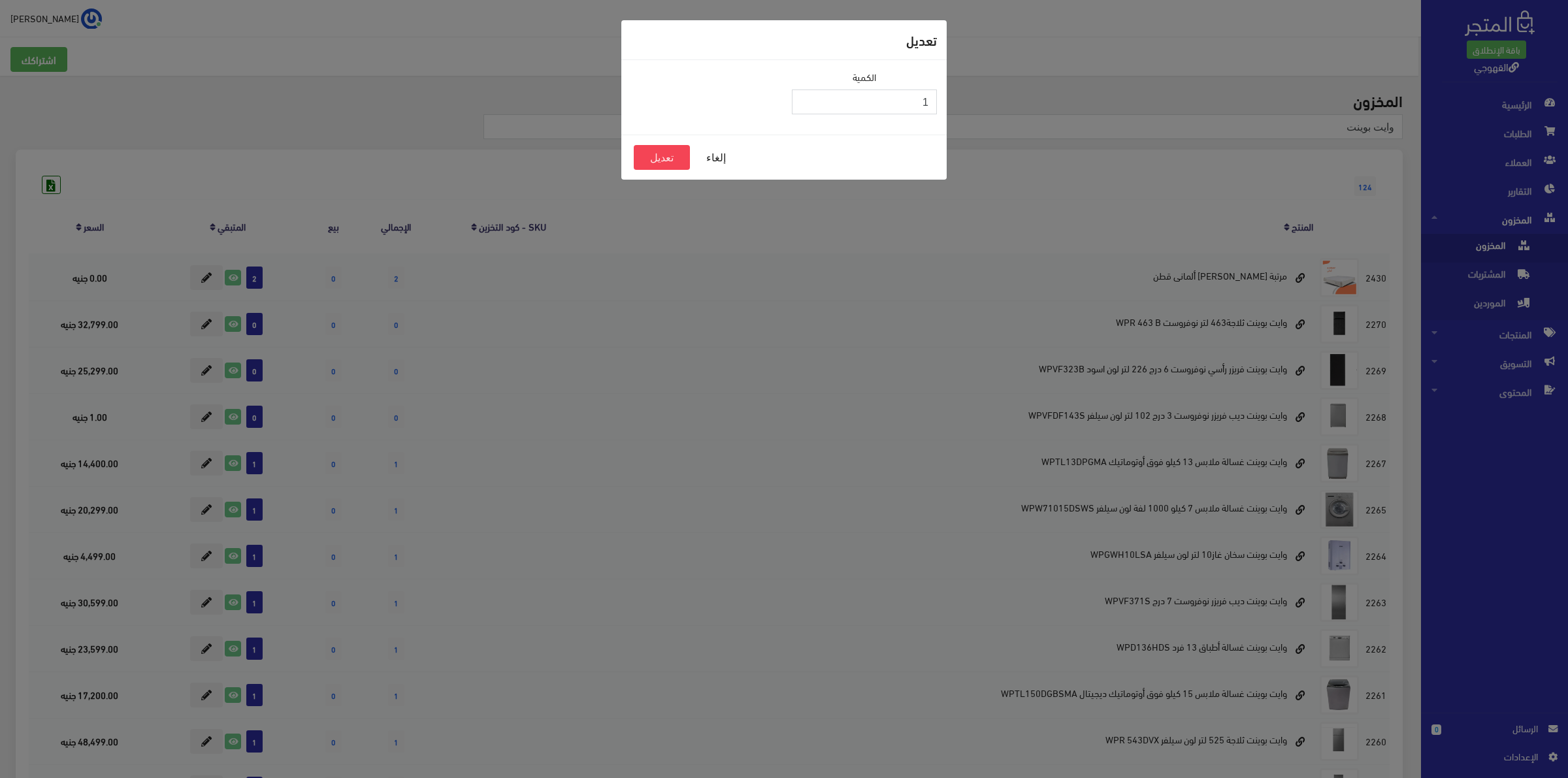
drag, startPoint x: 893, startPoint y: 103, endPoint x: 939, endPoint y: 106, distance: 46.1
click at [939, 106] on div "الكمية 1" at bounding box center [864, 97] width 161 height 55
type input "0"
click at [654, 162] on button "تعديل" at bounding box center [662, 158] width 56 height 25
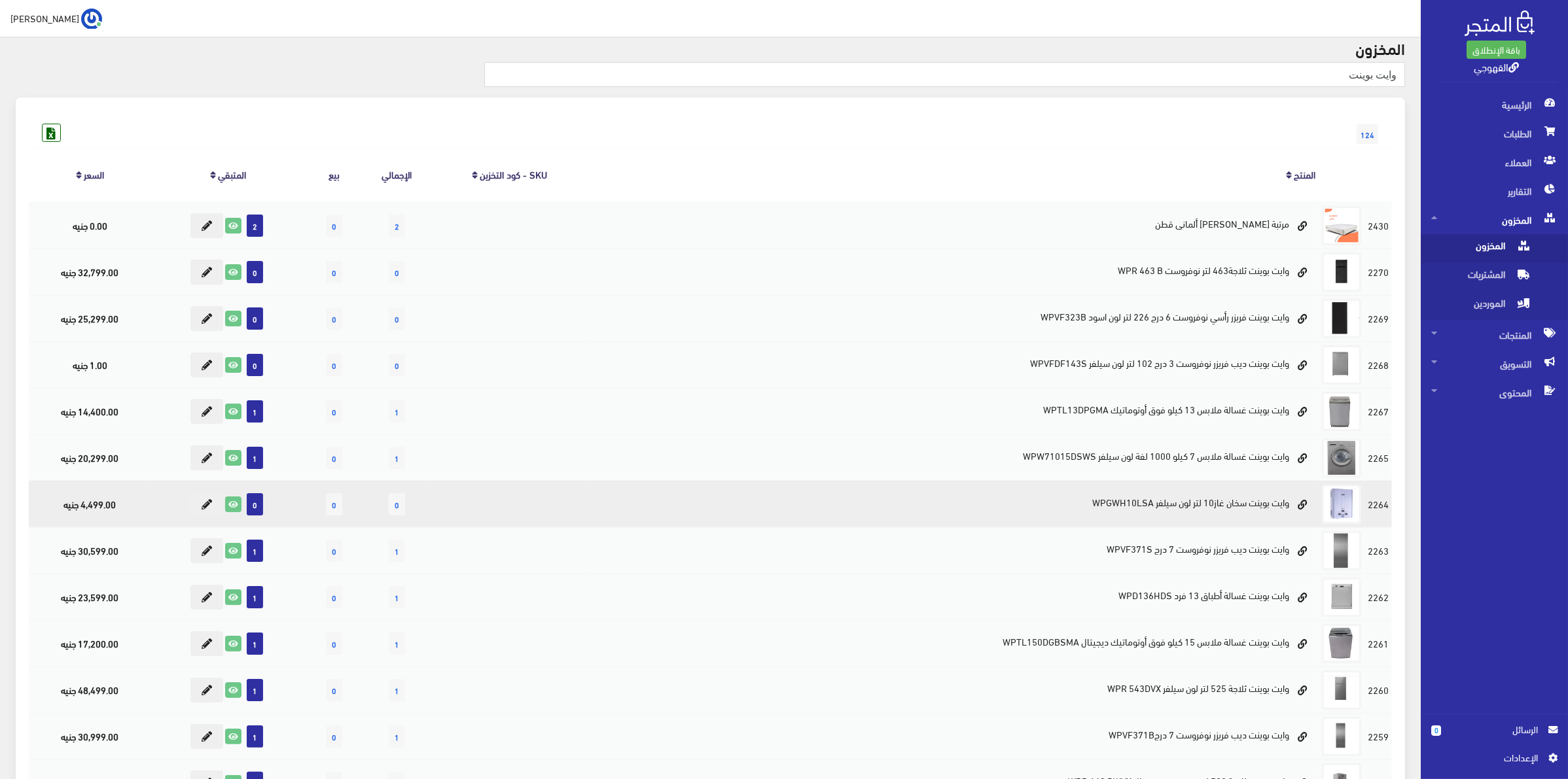
scroll to position [82, 0]
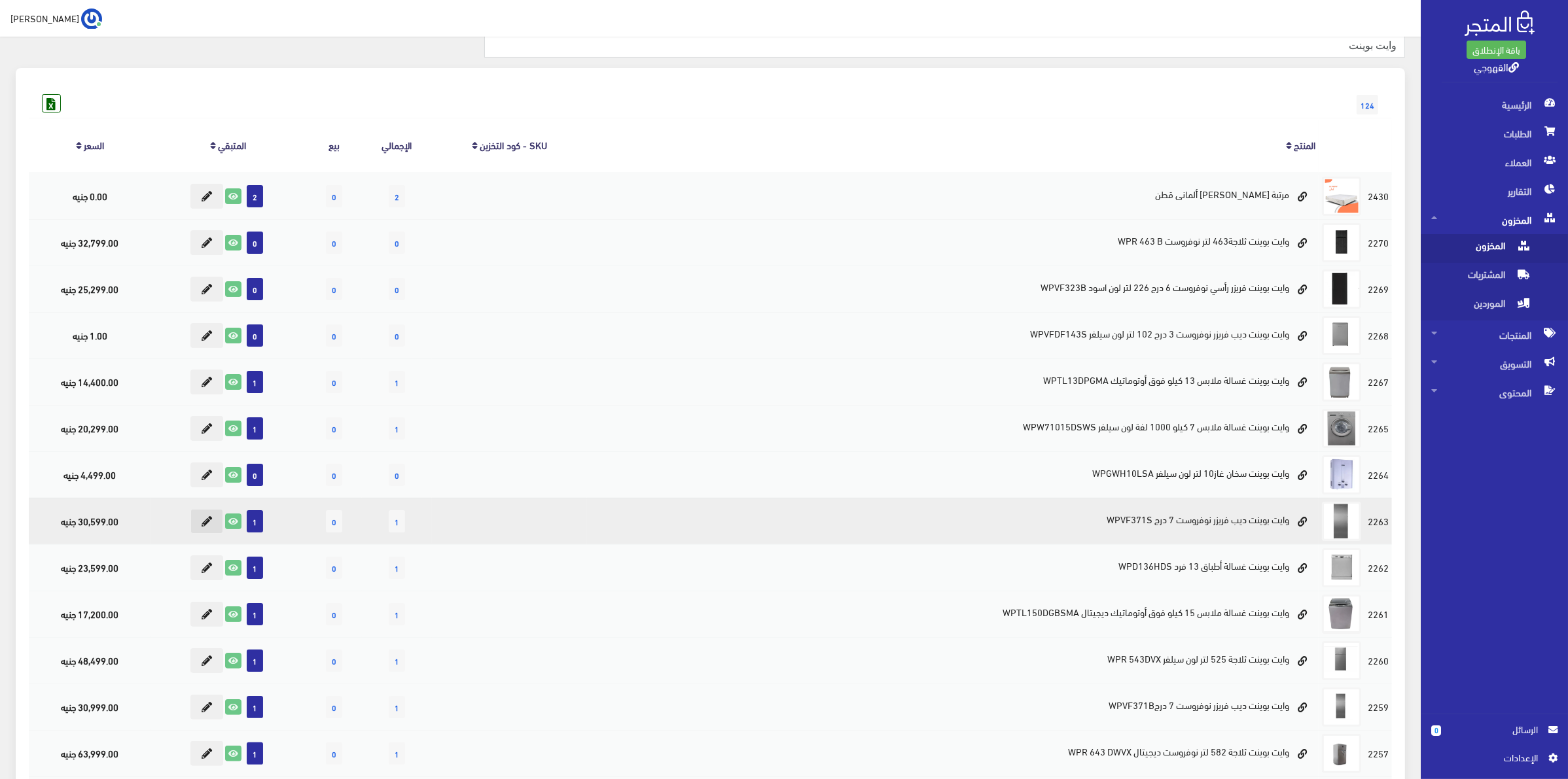
click at [206, 520] on icon at bounding box center [207, 522] width 11 height 11
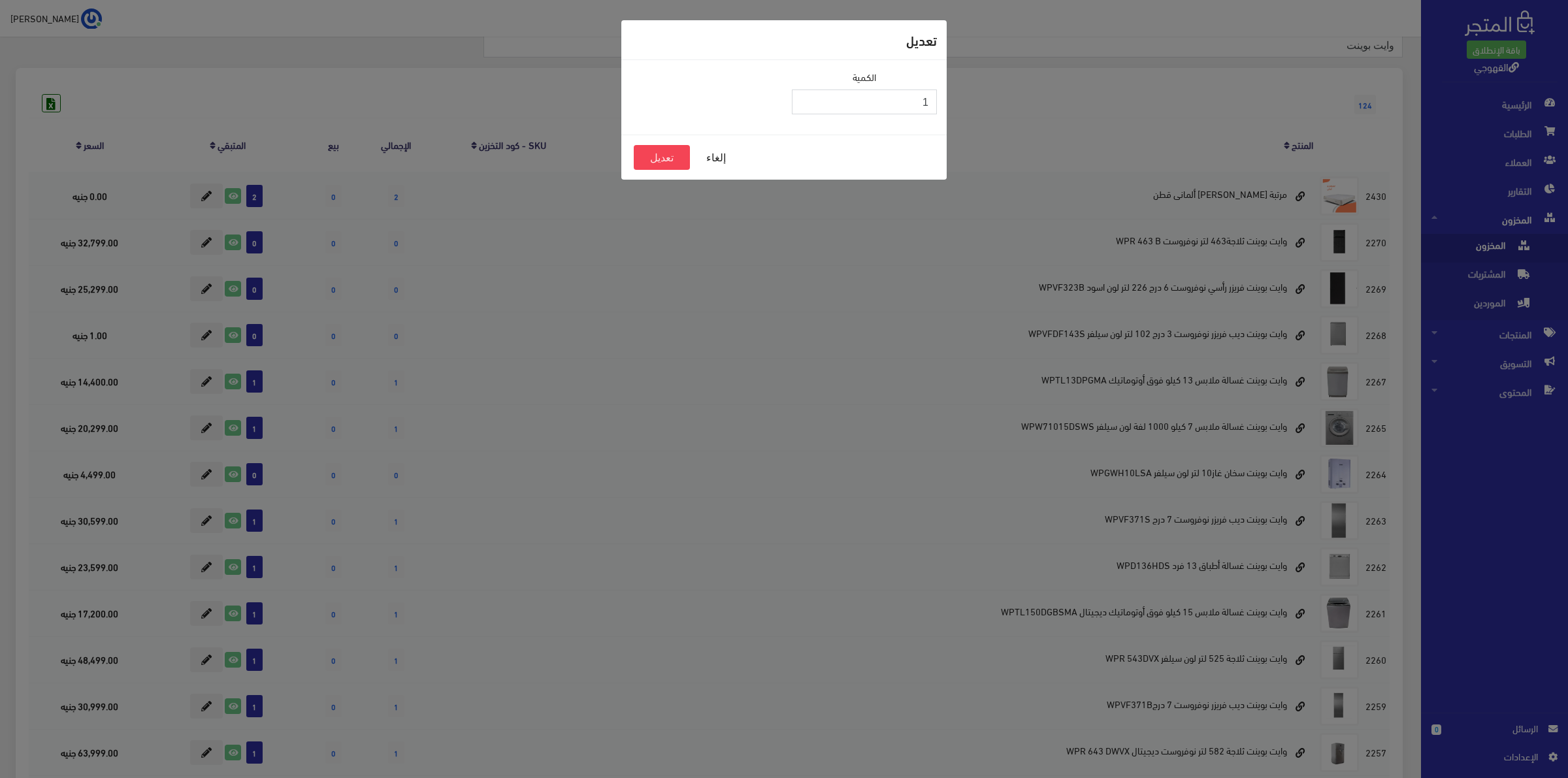
drag, startPoint x: 918, startPoint y: 108, endPoint x: 980, endPoint y: 106, distance: 62.0
click at [980, 106] on div "تعديل الكمية 1 إلغاء تعديل" at bounding box center [784, 389] width 1568 height 778
type input "0"
click at [673, 157] on button "تعديل" at bounding box center [662, 158] width 56 height 25
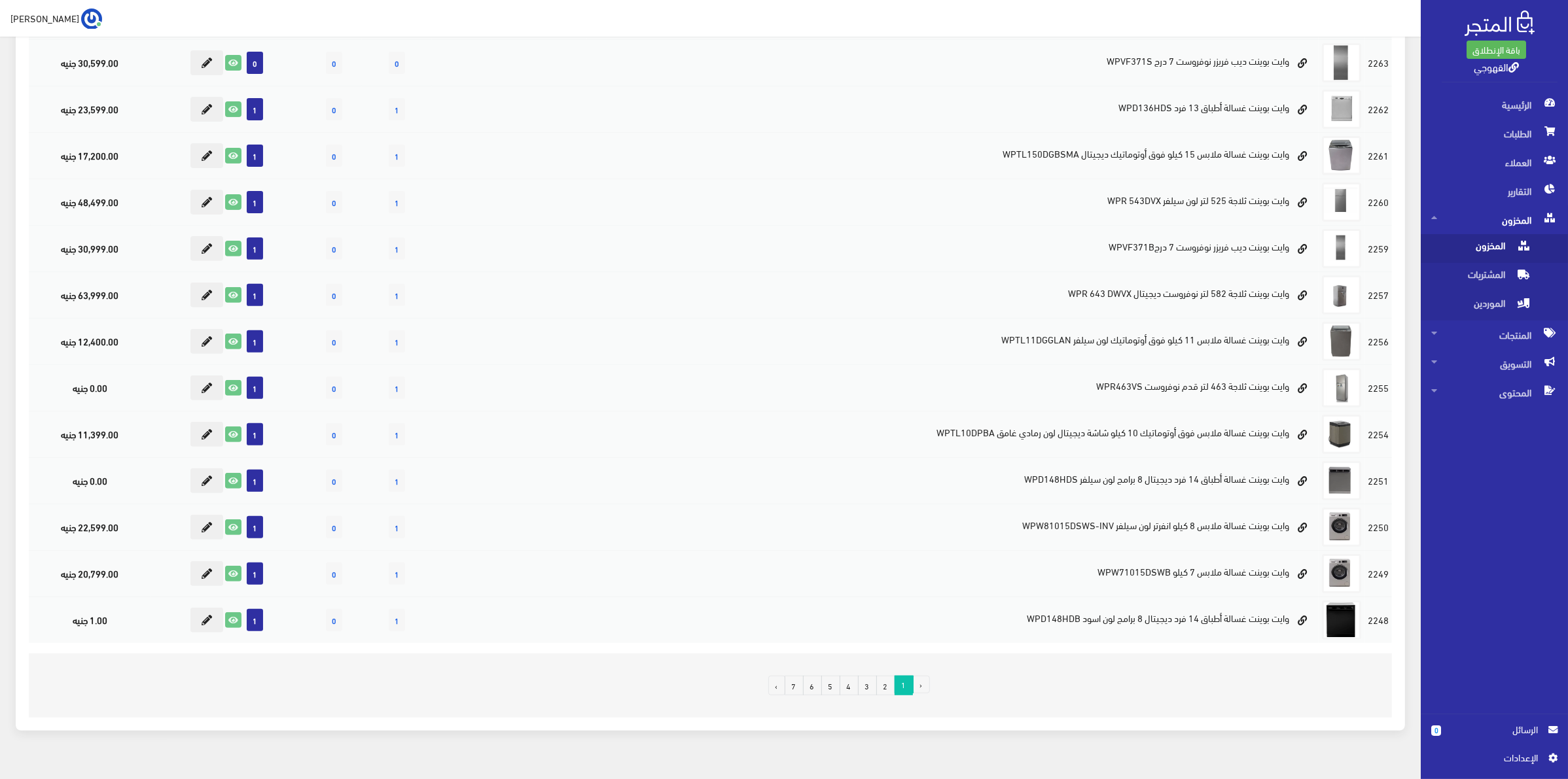
scroll to position [568, 0]
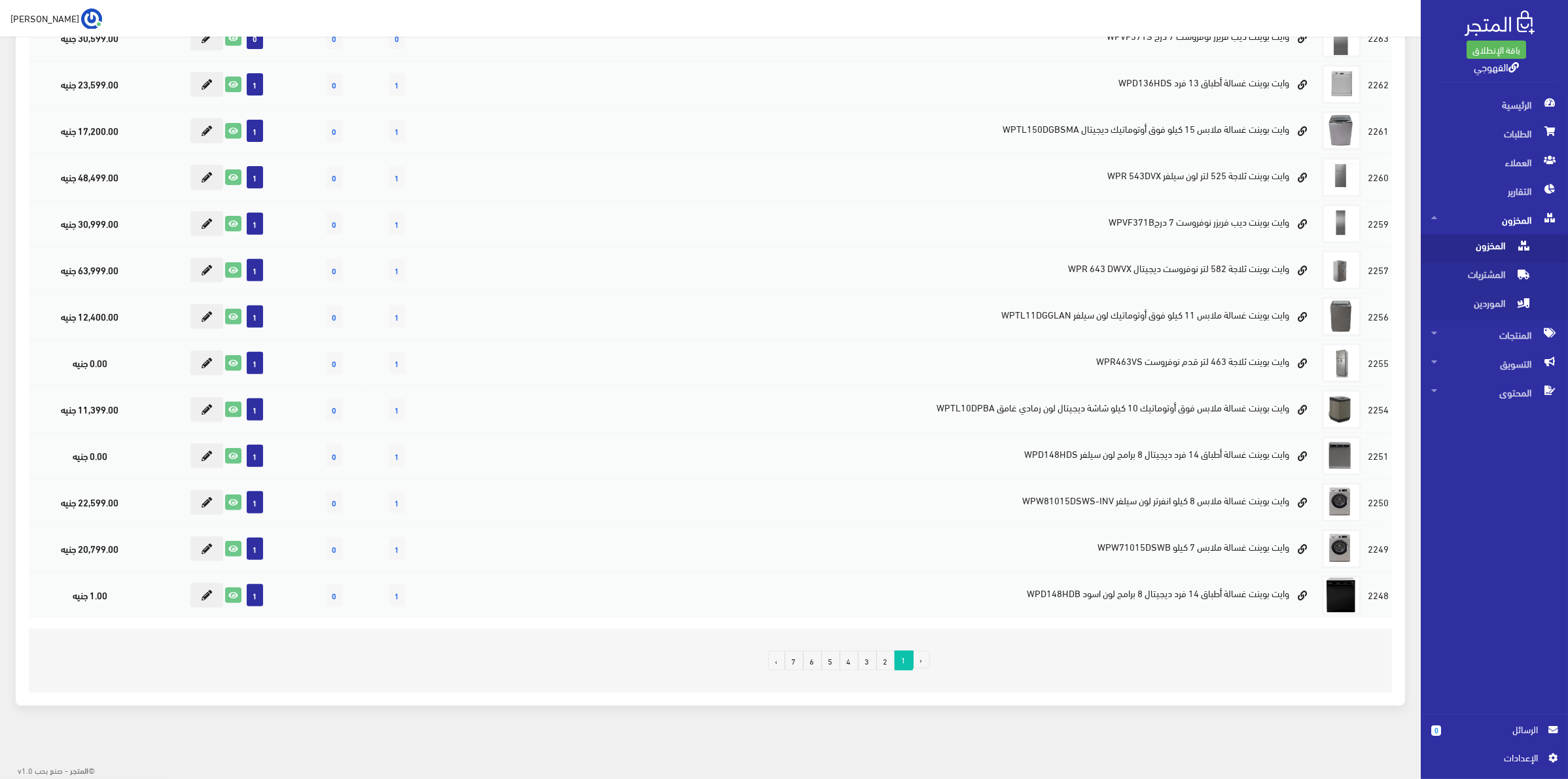
click at [884, 661] on link "2" at bounding box center [886, 661] width 19 height 20
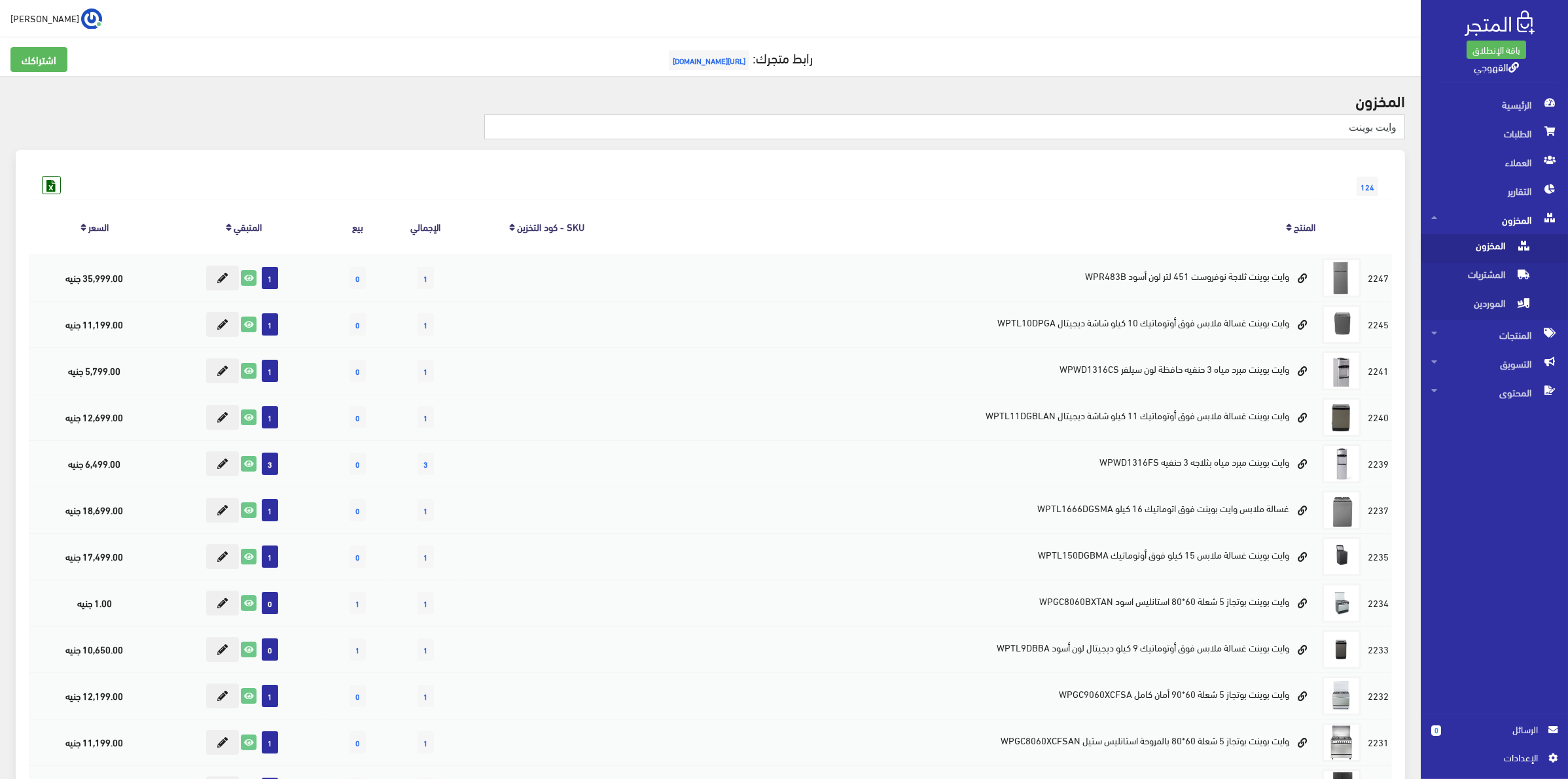
click at [1267, 128] on input "وايت بوينت" at bounding box center [944, 127] width 921 height 25
type input "ث"
type input "قارورة"
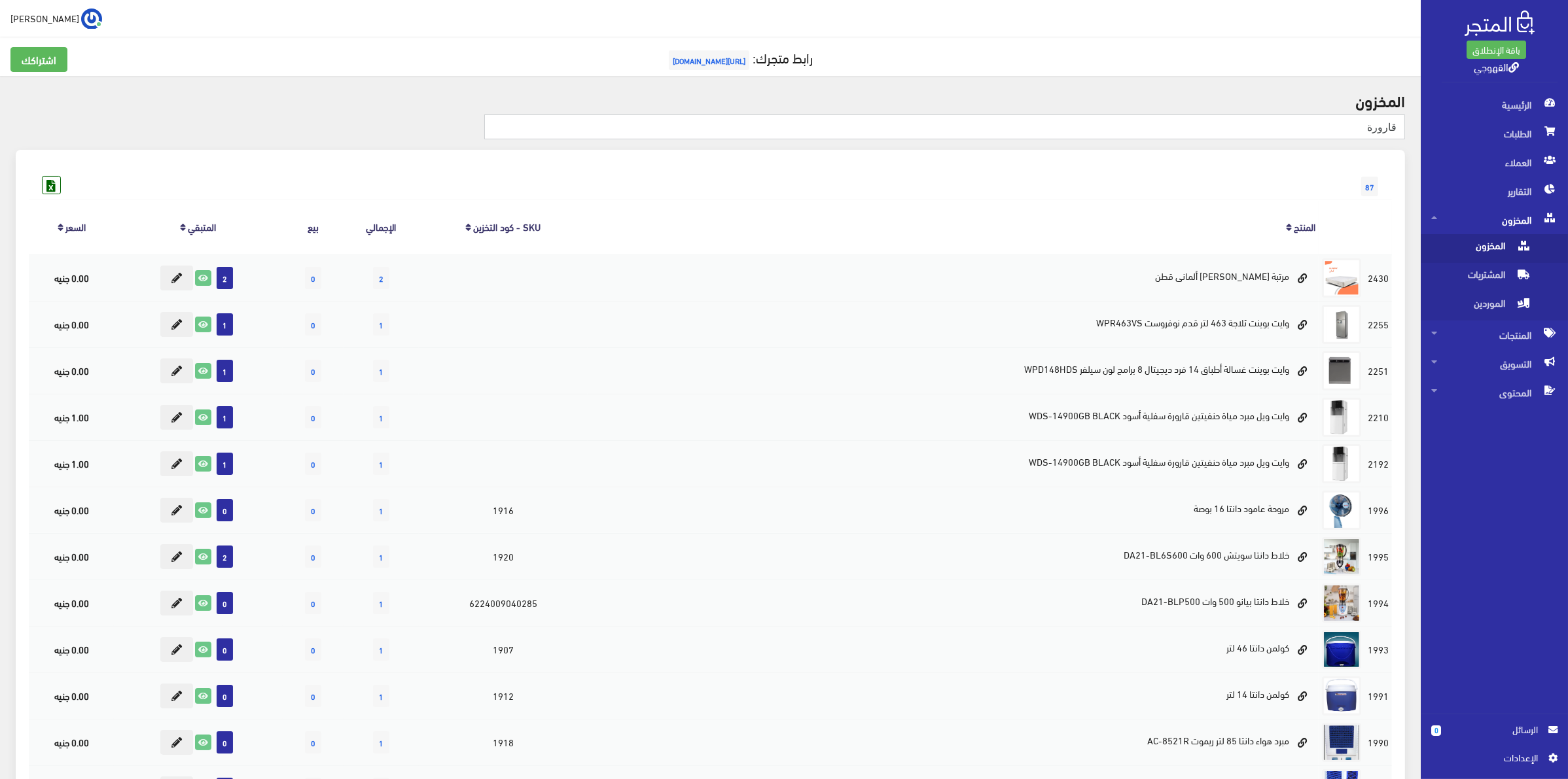
click at [1327, 128] on input "قارورة" at bounding box center [944, 127] width 921 height 25
click at [1296, 131] on input "قارورة" at bounding box center [944, 127] width 921 height 25
type input "قاروره"
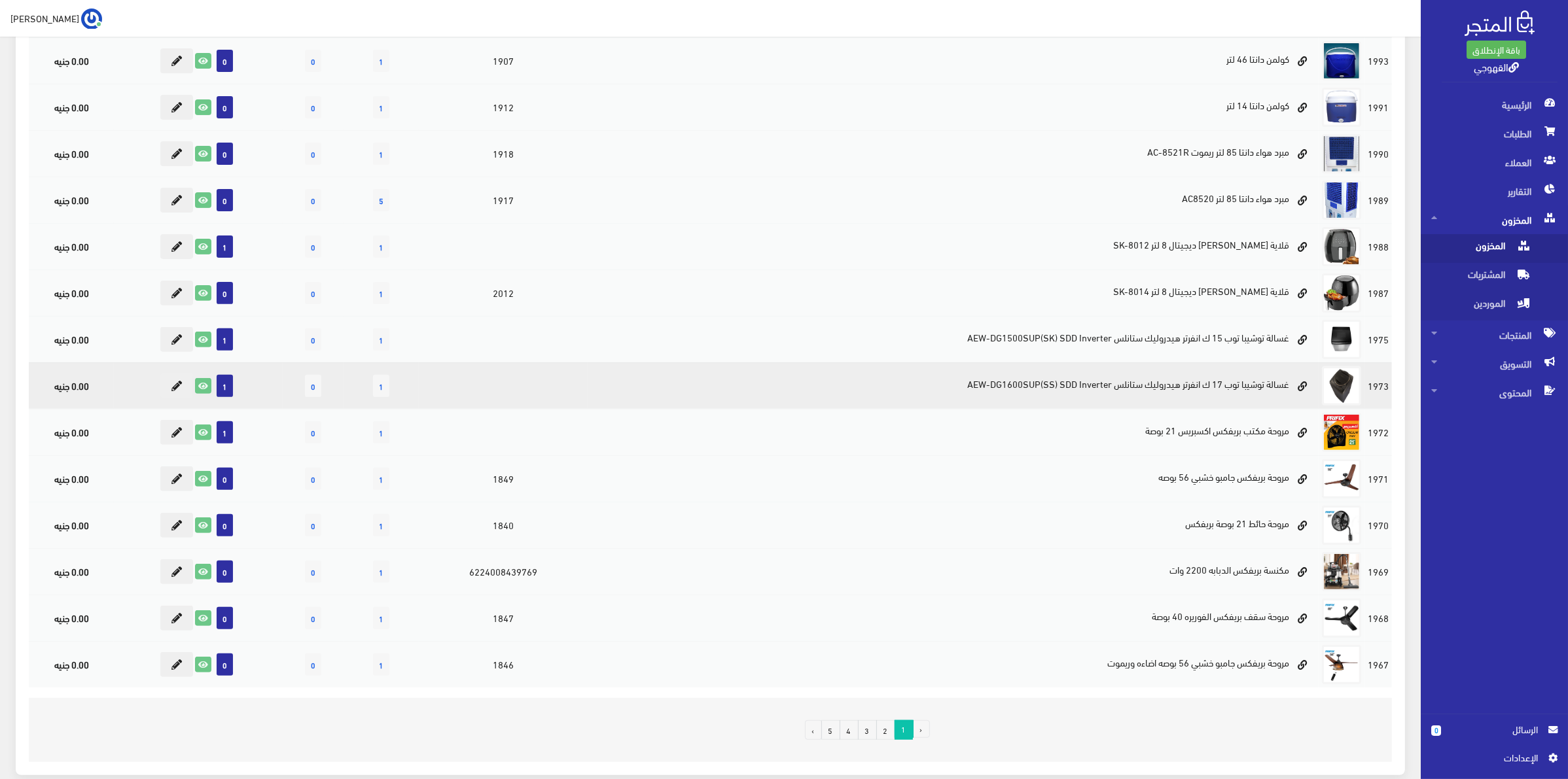
scroll to position [568, 0]
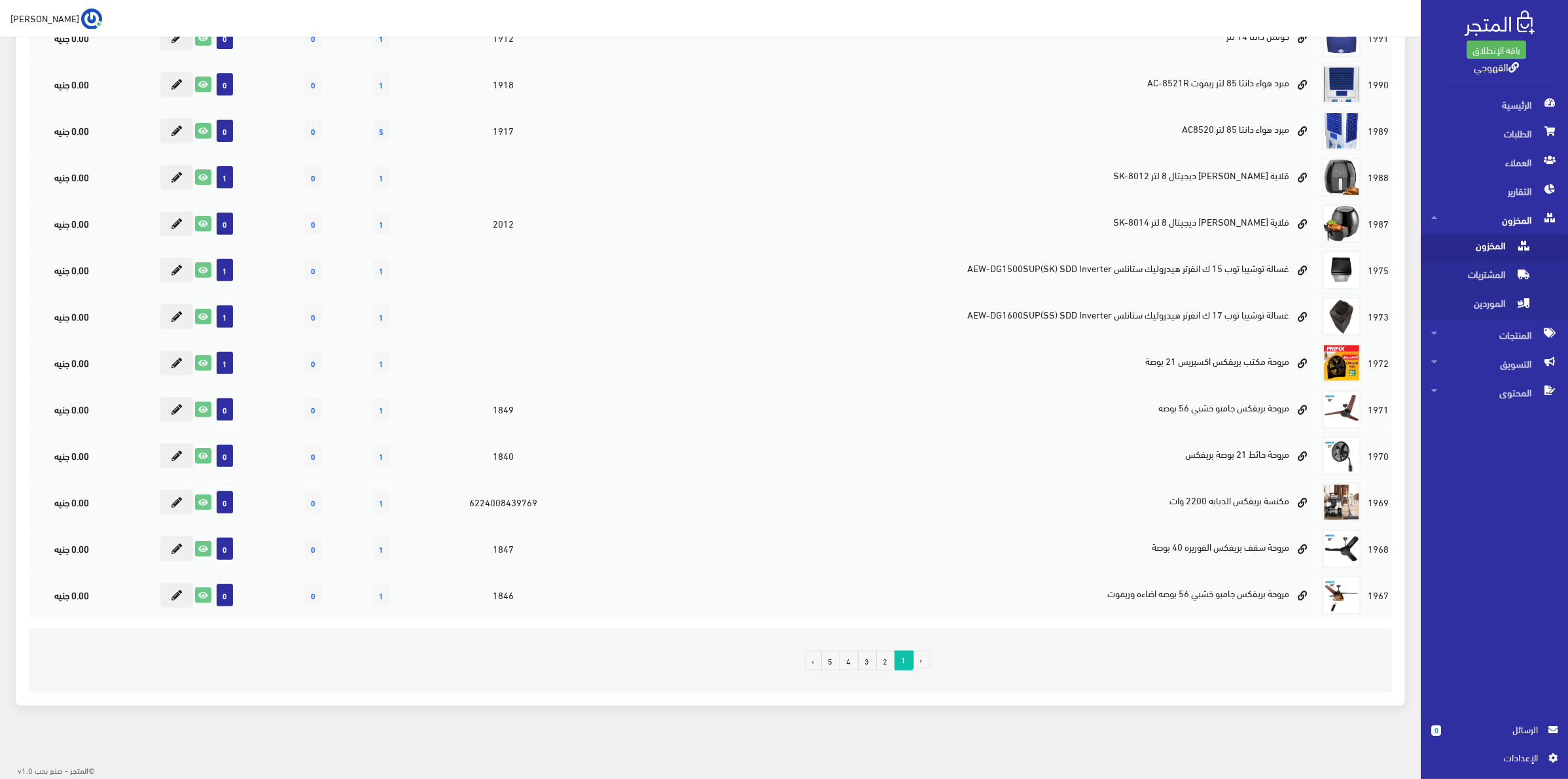
click at [882, 659] on link "2" at bounding box center [886, 661] width 19 height 20
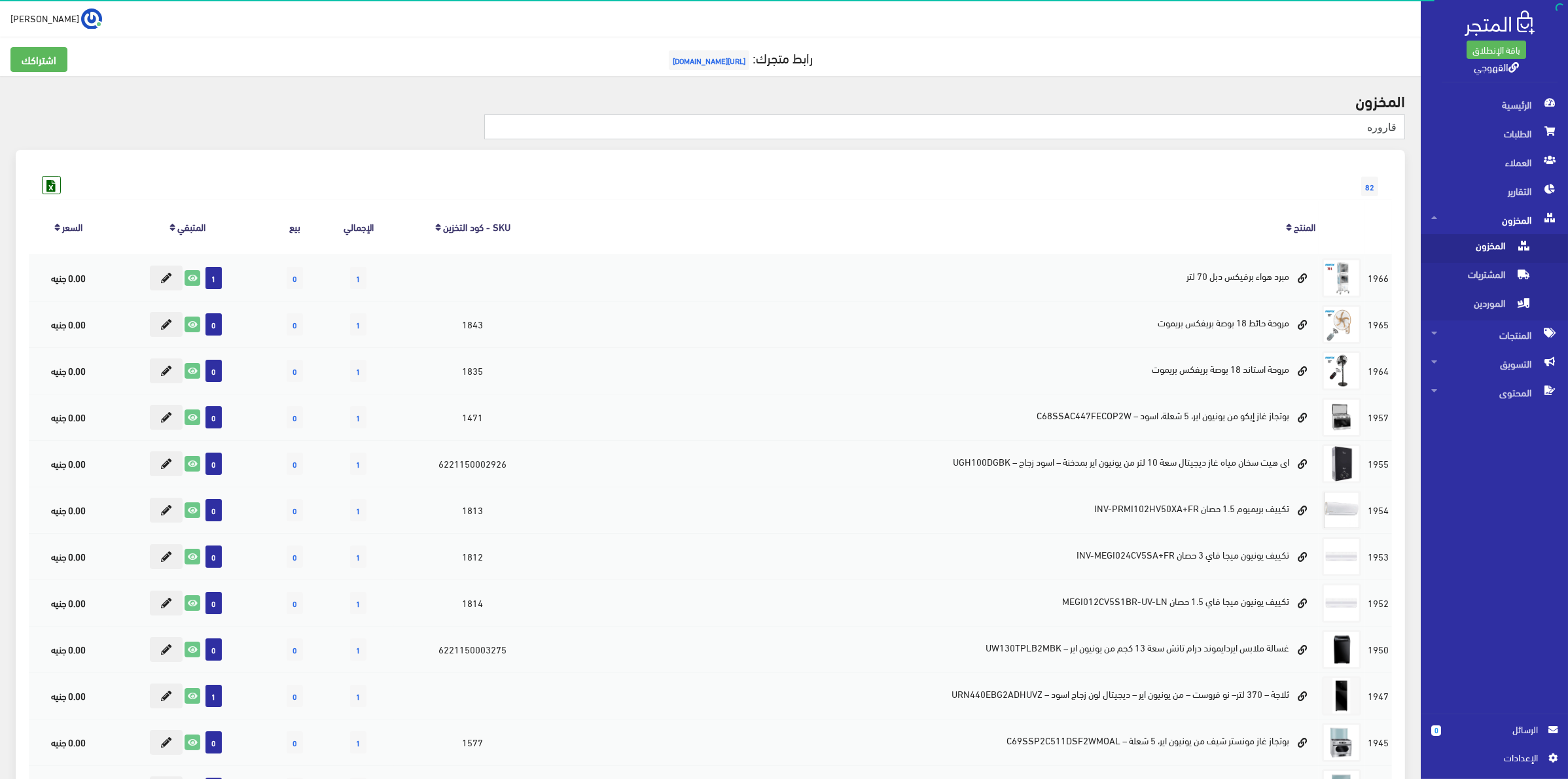
click at [1343, 139] on input "قاروره" at bounding box center [944, 127] width 921 height 25
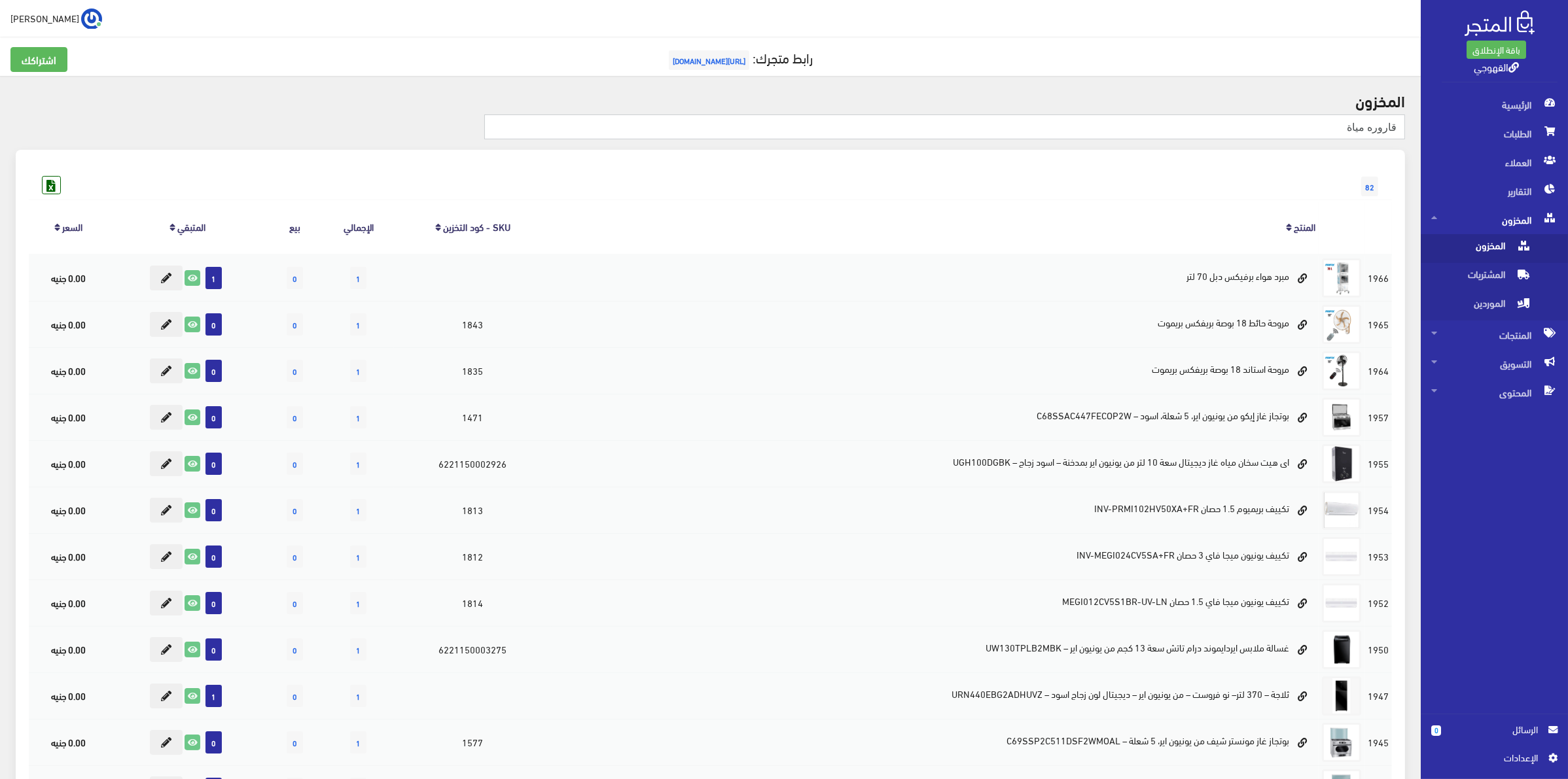
type input "قاروره مياة"
